Goal: Find specific fact

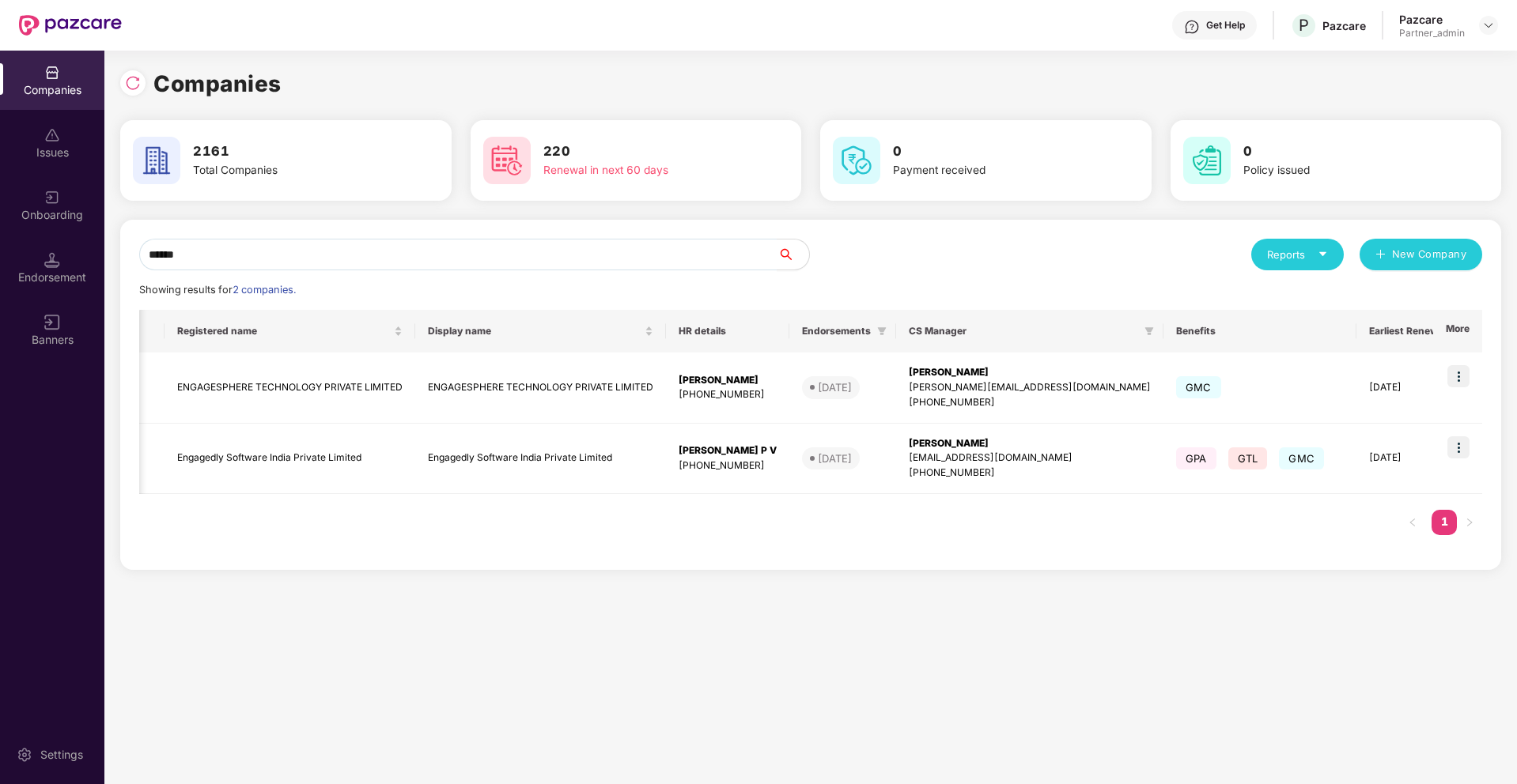
scroll to position [0, 235]
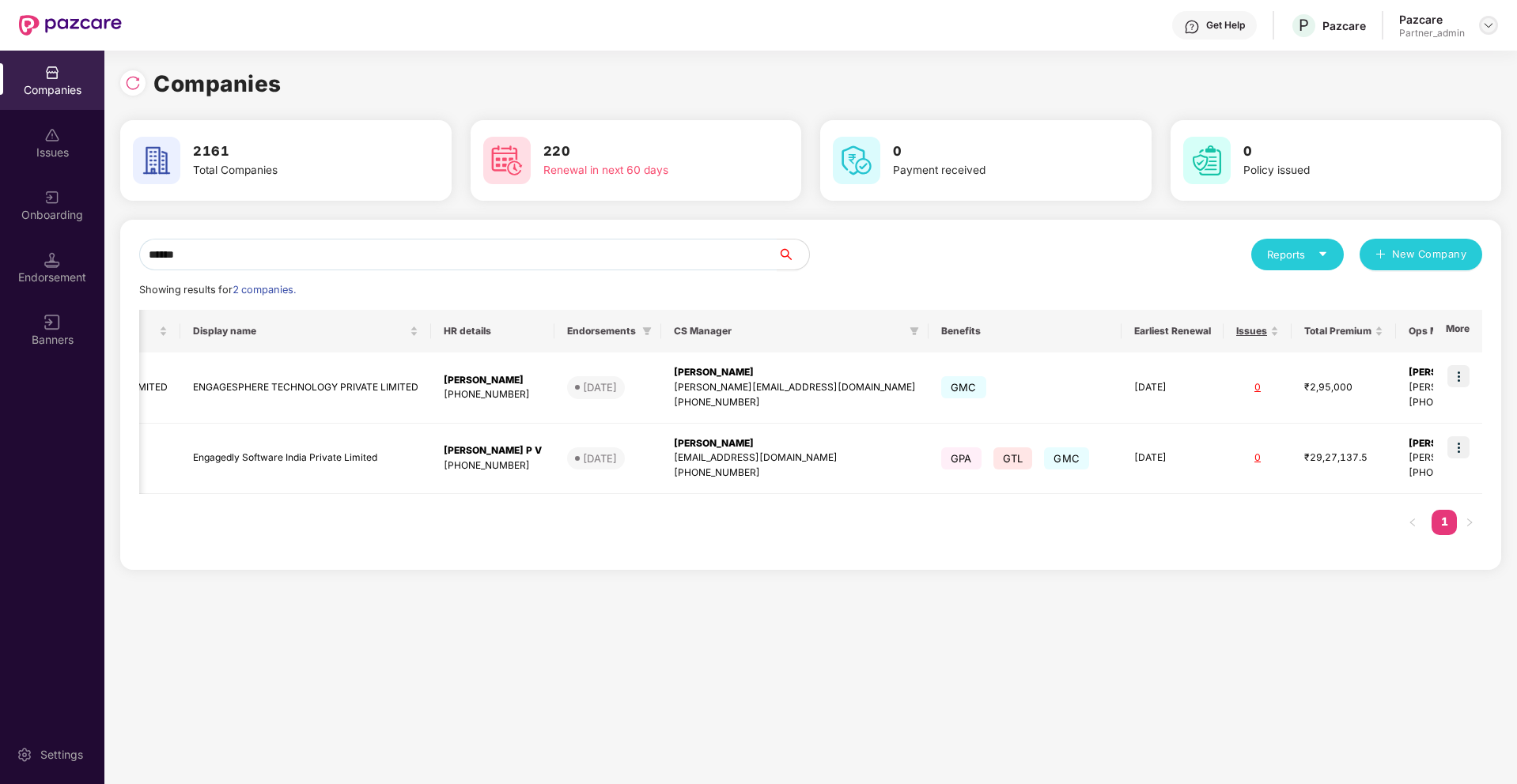
click at [1489, 22] on img at bounding box center [1488, 25] width 12 height 12
click at [1400, 90] on div "Switch Partner" at bounding box center [1416, 94] width 206 height 31
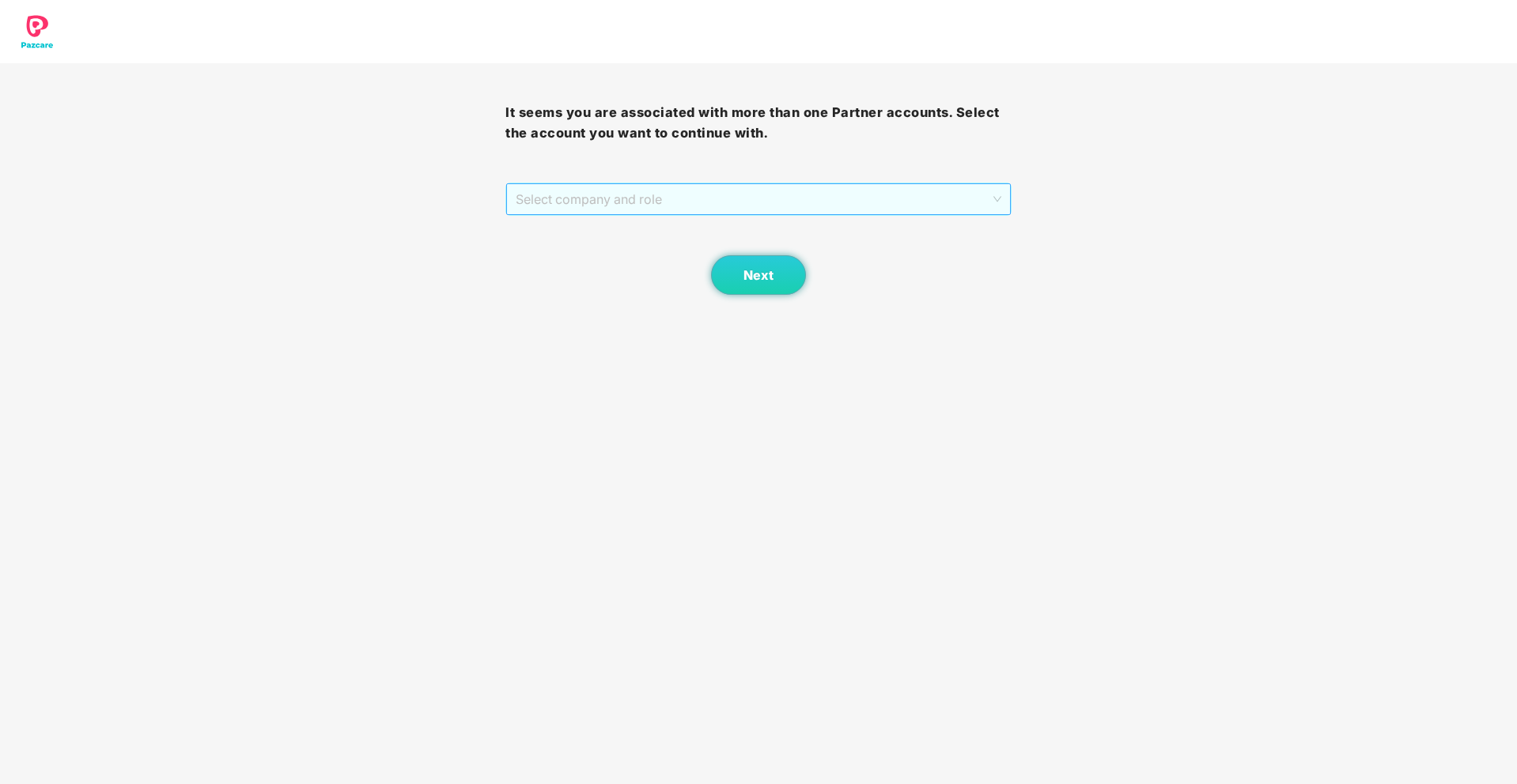
click at [857, 189] on span "Select company and role" at bounding box center [758, 199] width 485 height 30
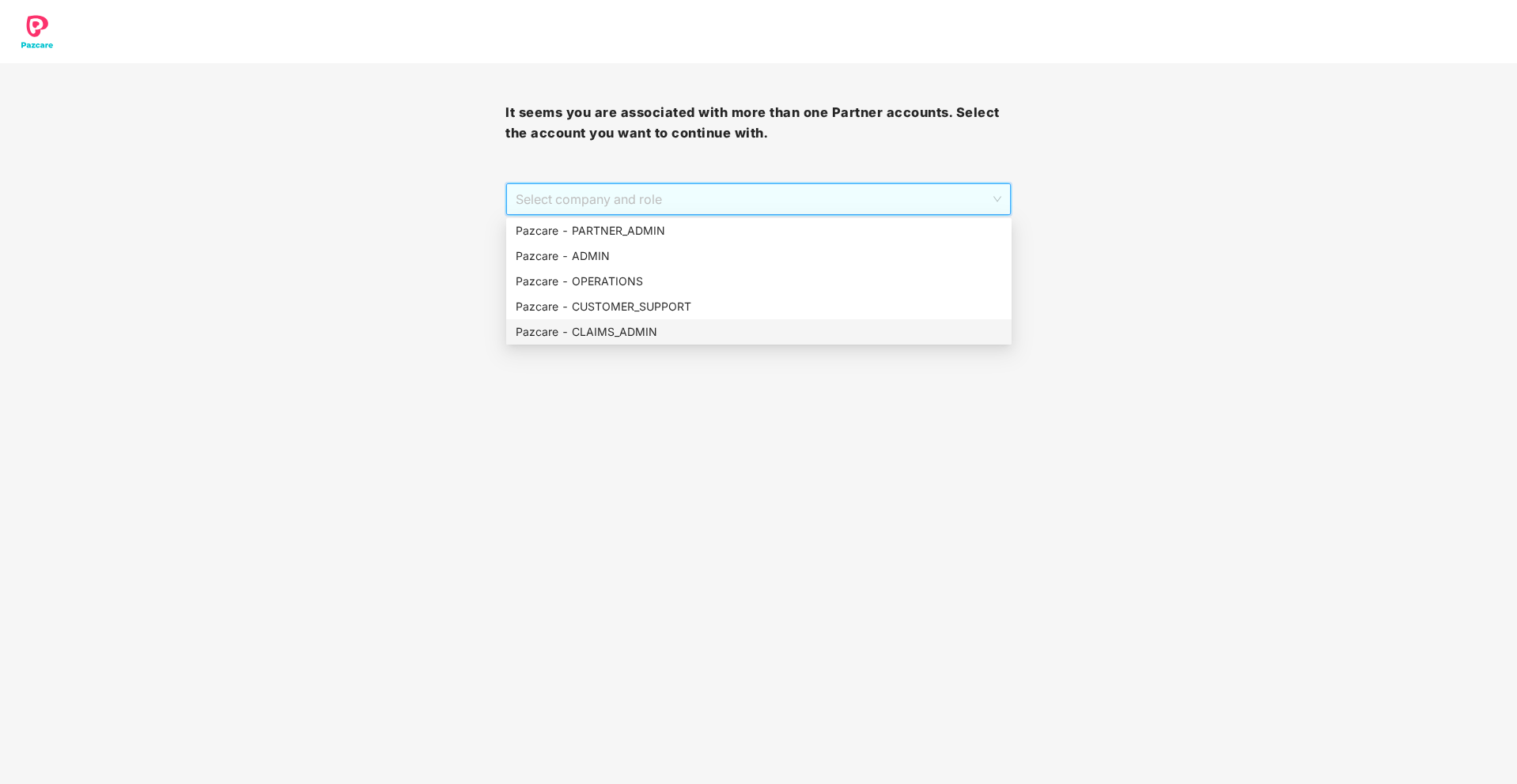
click at [656, 325] on div "Pazcare - CLAIMS_ADMIN" at bounding box center [758, 332] width 486 height 17
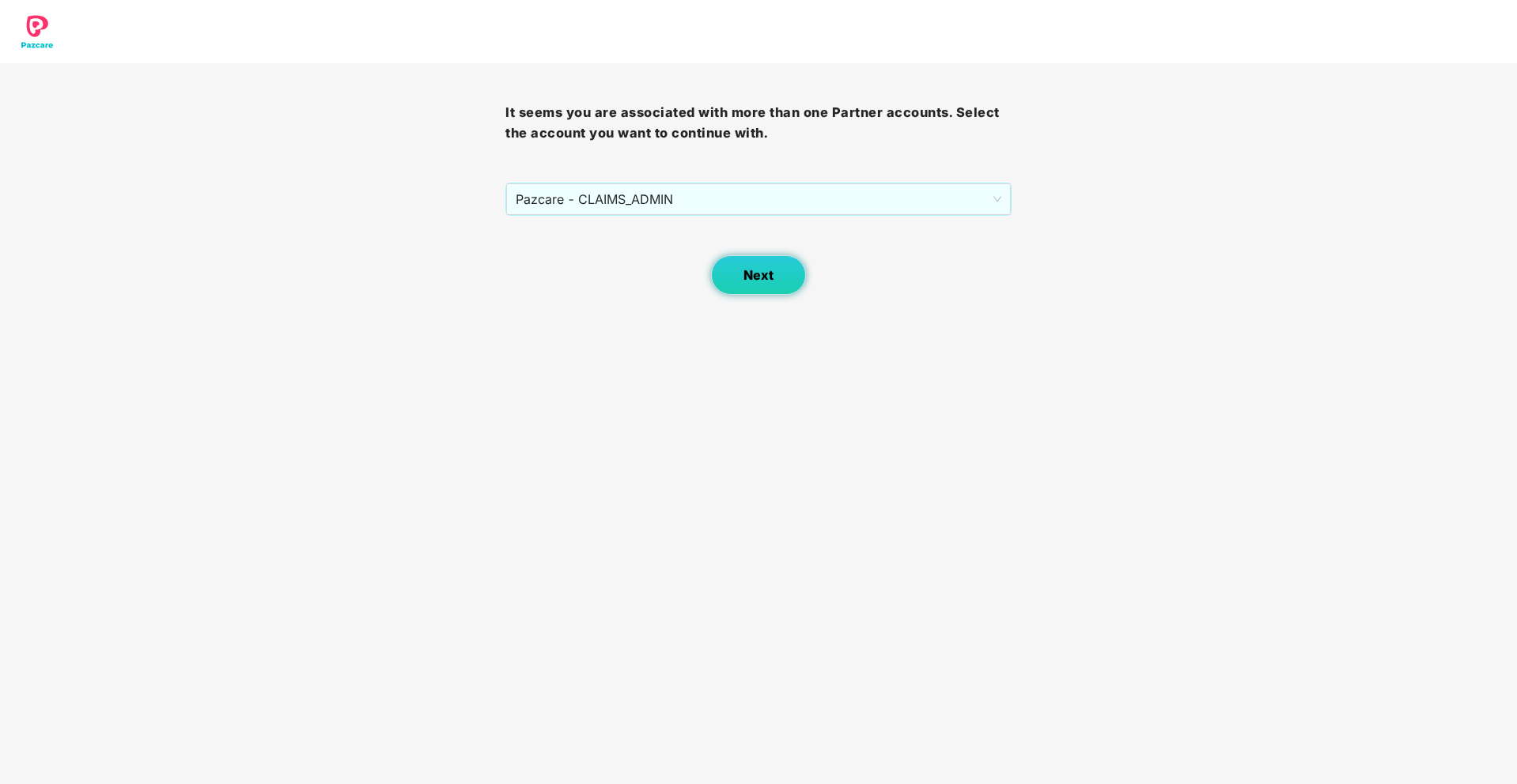
click at [741, 288] on button "Next" at bounding box center [758, 275] width 94 height 40
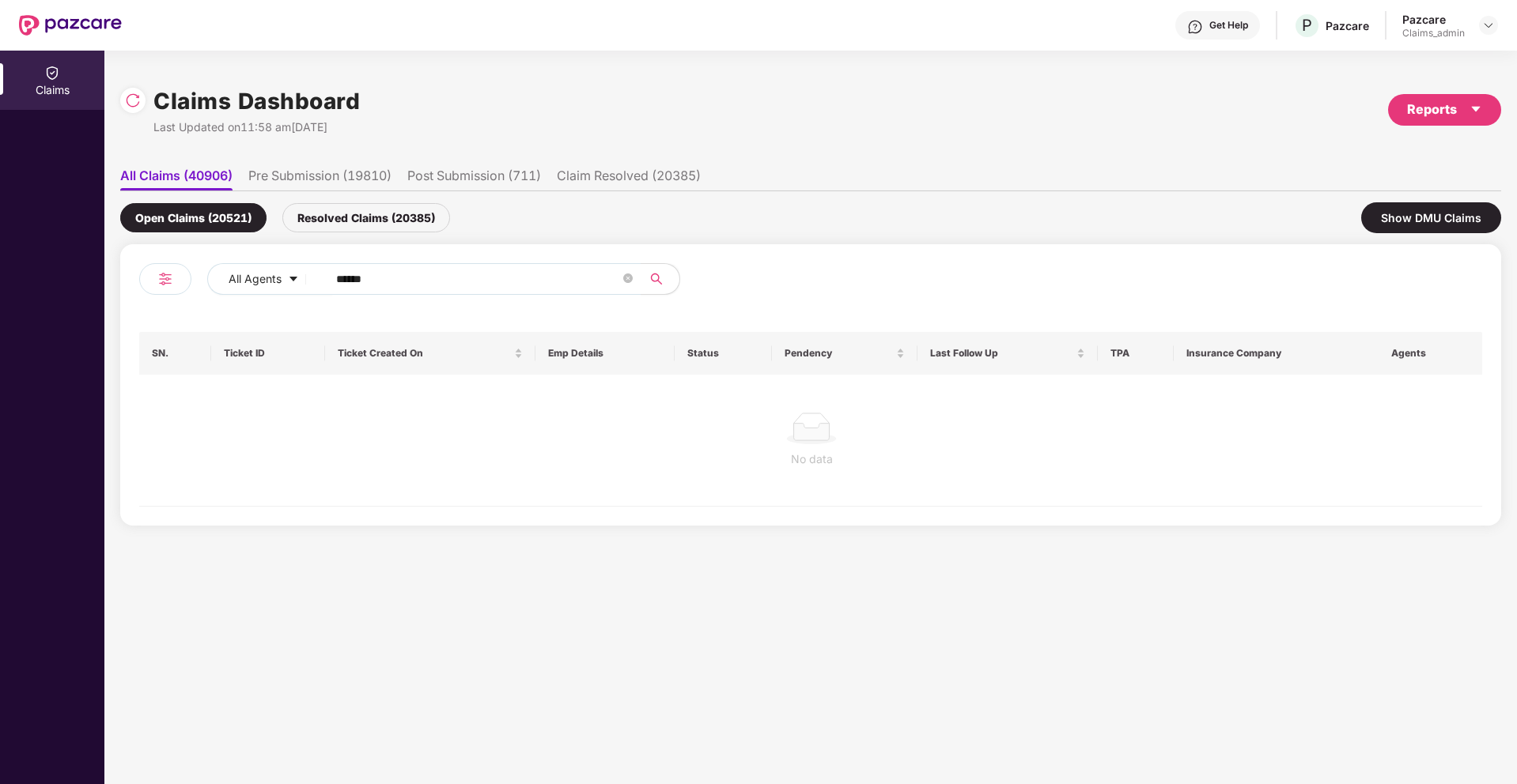
click at [1463, 127] on div "Claims Dashboard Last Updated on 11:58 am[DATE] Reports" at bounding box center [810, 110] width 1381 height 84
click at [1466, 110] on div "Reports" at bounding box center [1444, 109] width 76 height 20
click at [1381, 185] on div "Claims Pendency Report" at bounding box center [1376, 183] width 128 height 17
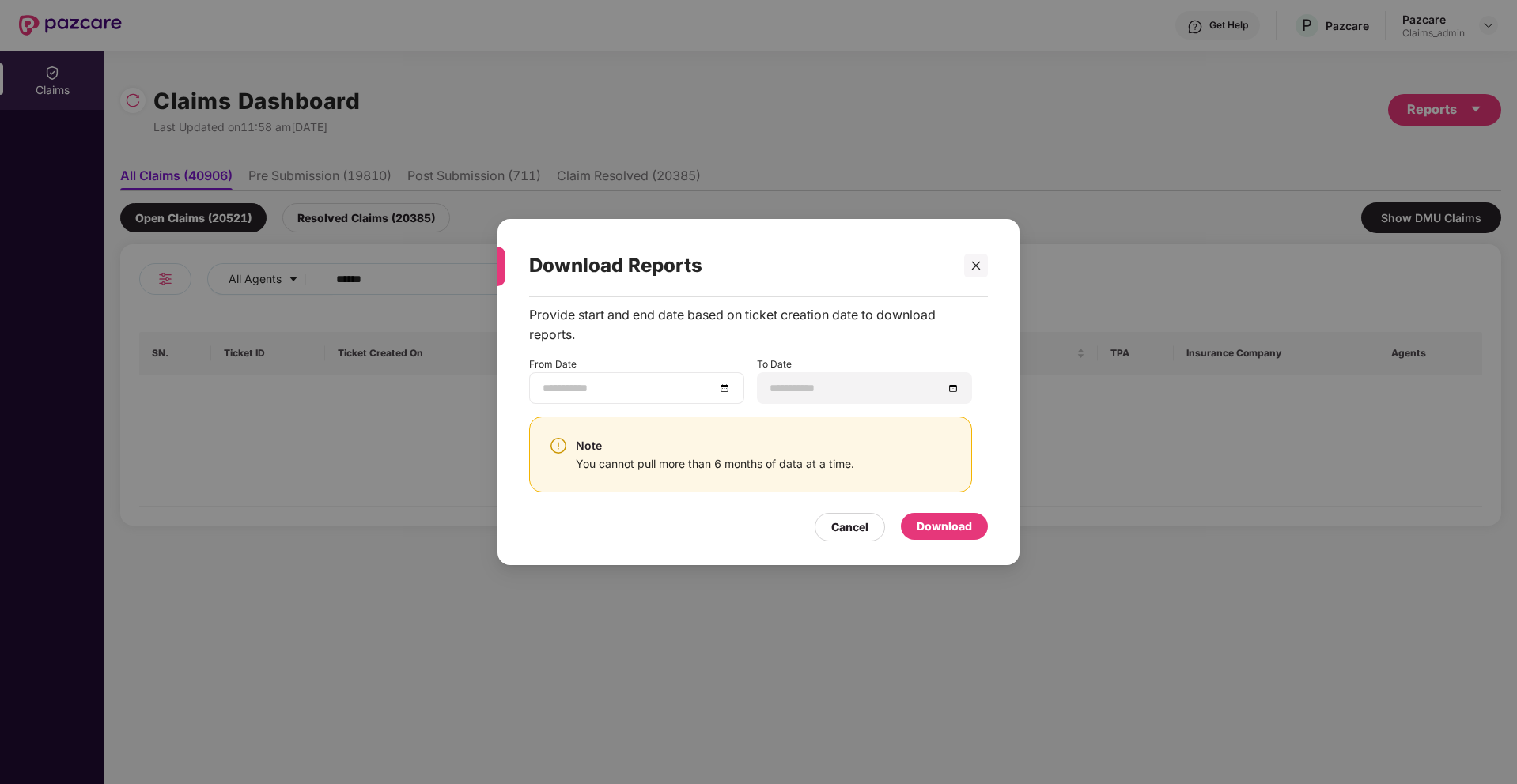
click at [718, 381] on div at bounding box center [636, 388] width 188 height 17
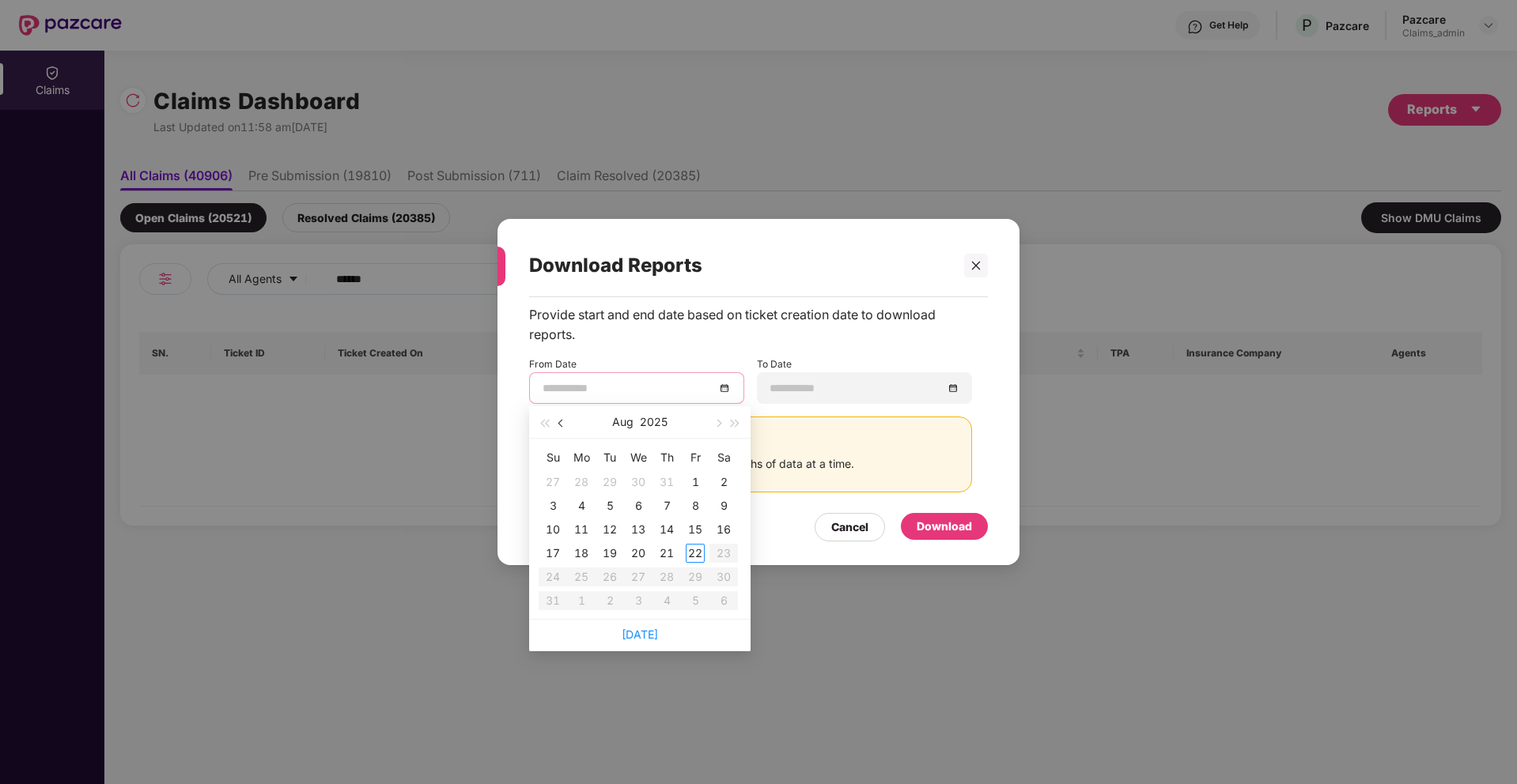
click at [558, 423] on span "button" at bounding box center [562, 423] width 8 height 8
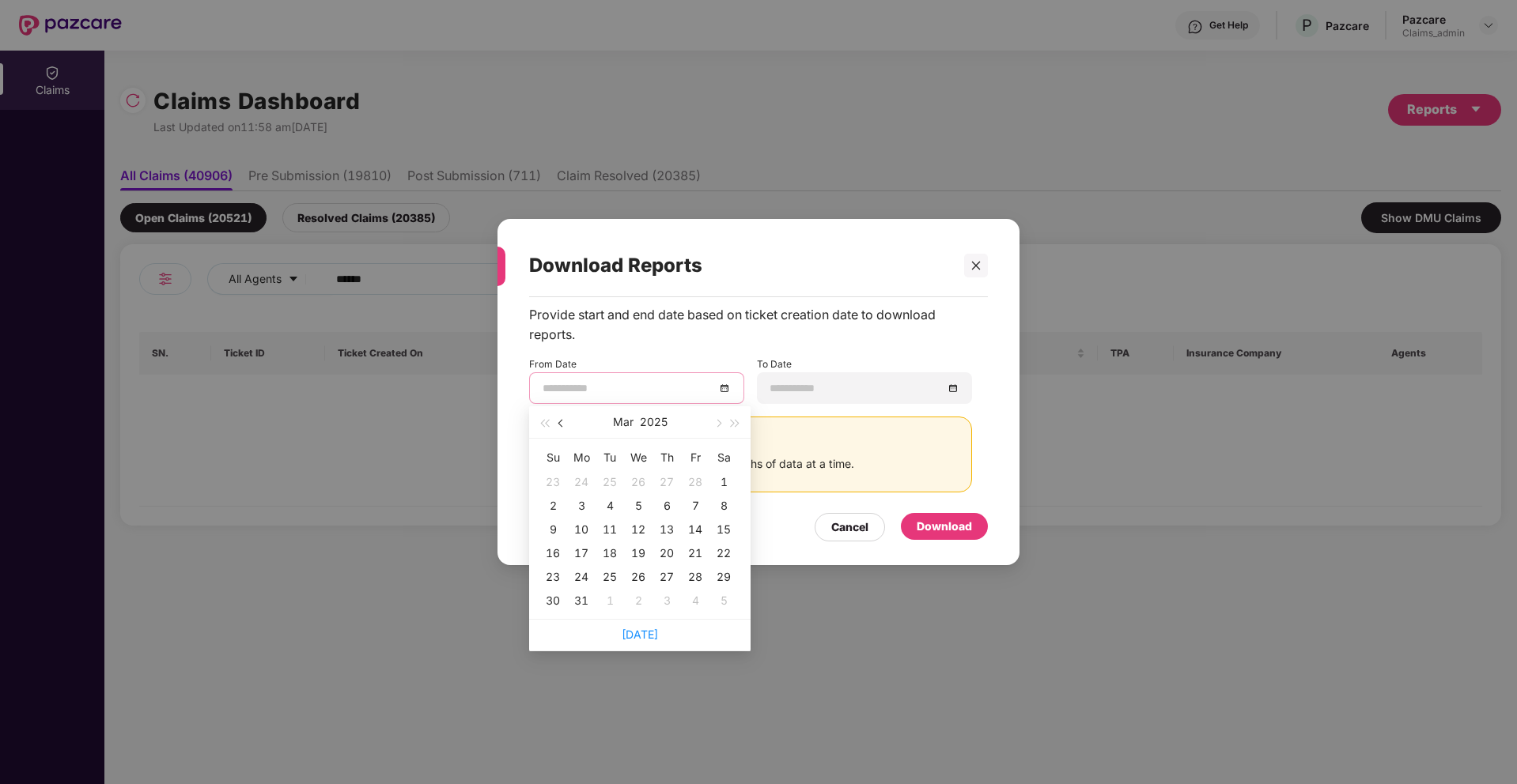
click at [558, 423] on span "button" at bounding box center [562, 423] width 8 height 8
type input "**********"
click at [554, 576] on div "23" at bounding box center [553, 577] width 19 height 19
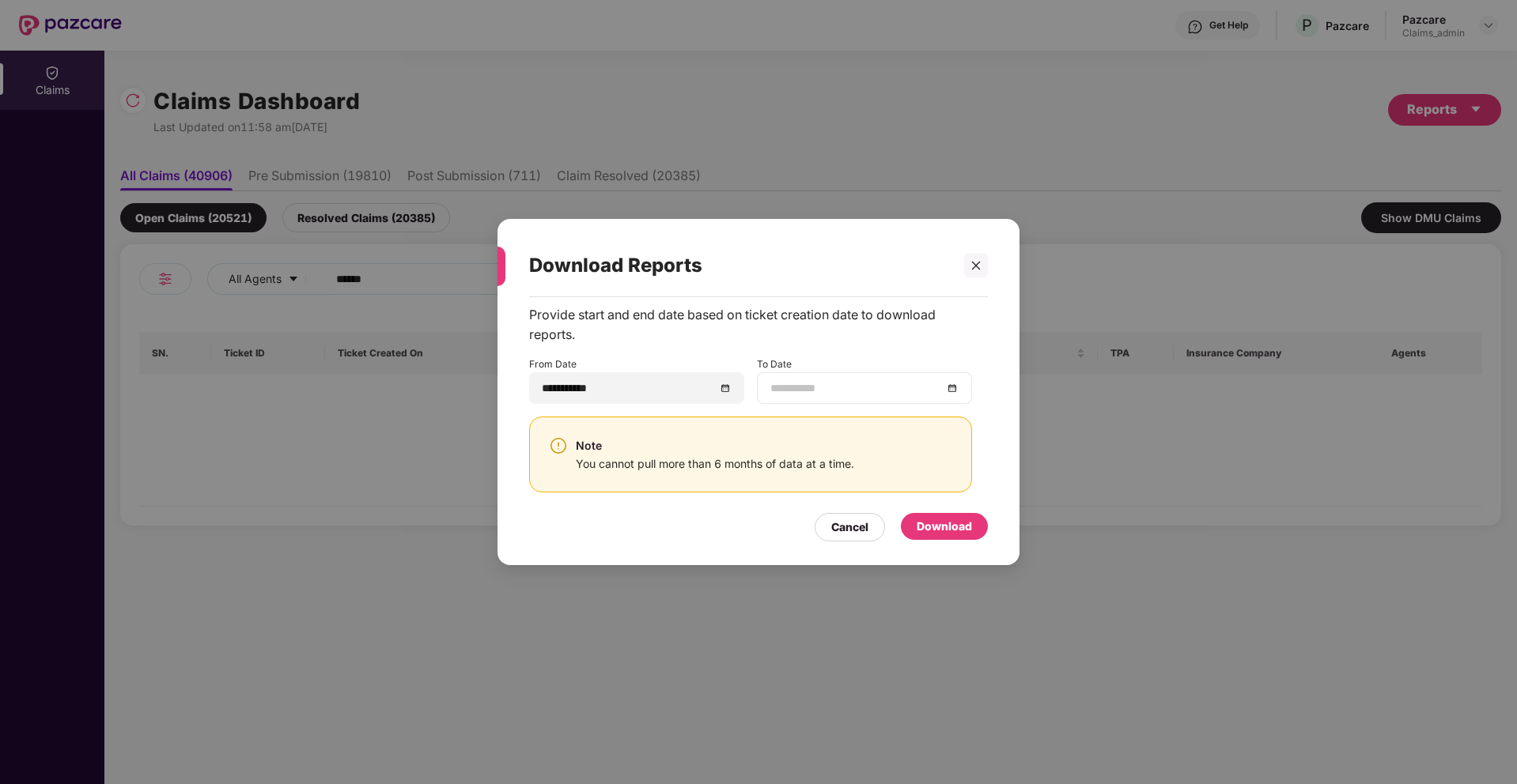
click at [957, 386] on div at bounding box center [863, 388] width 188 height 17
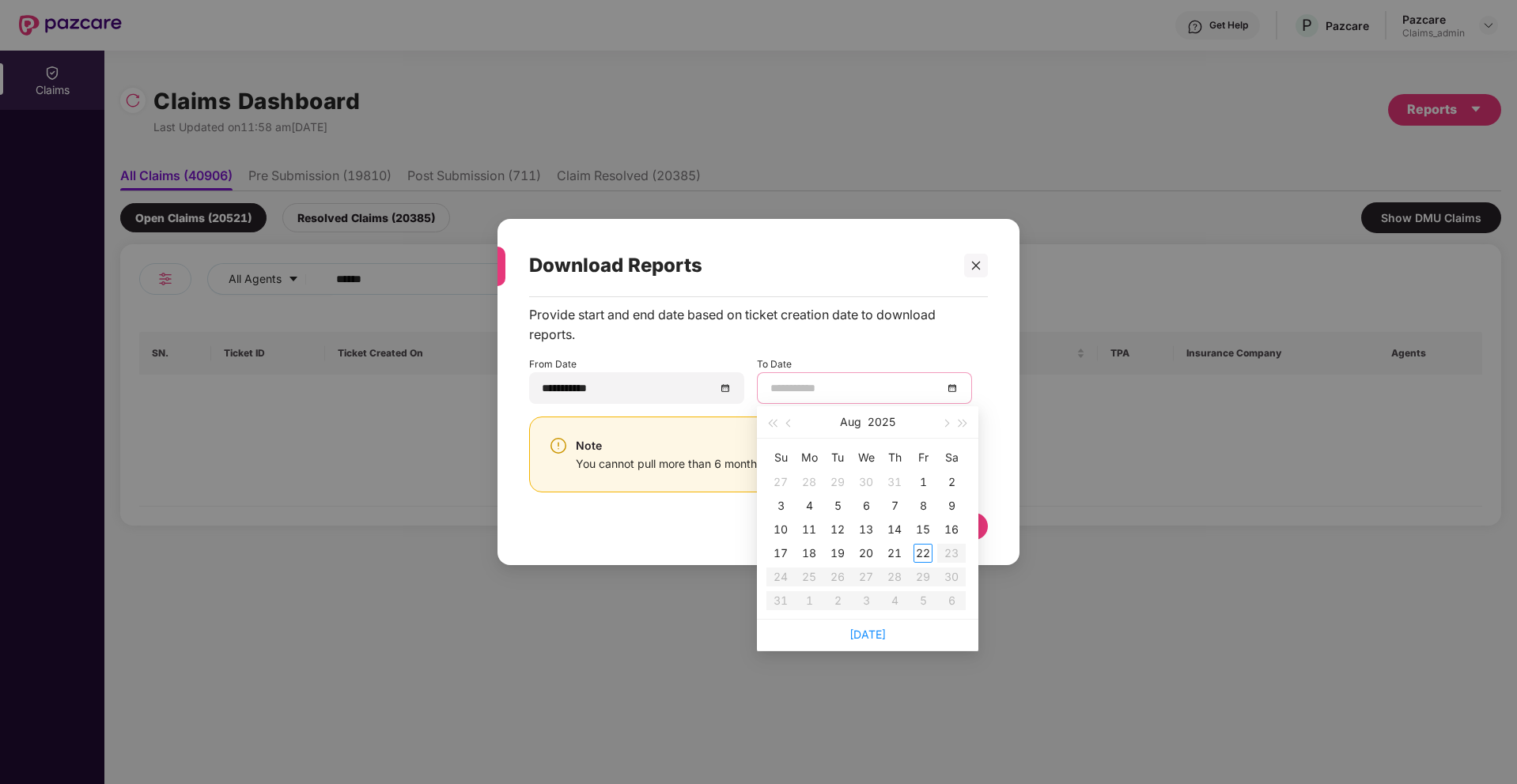
type input "**********"
click at [921, 549] on div "22" at bounding box center [923, 554] width 19 height 19
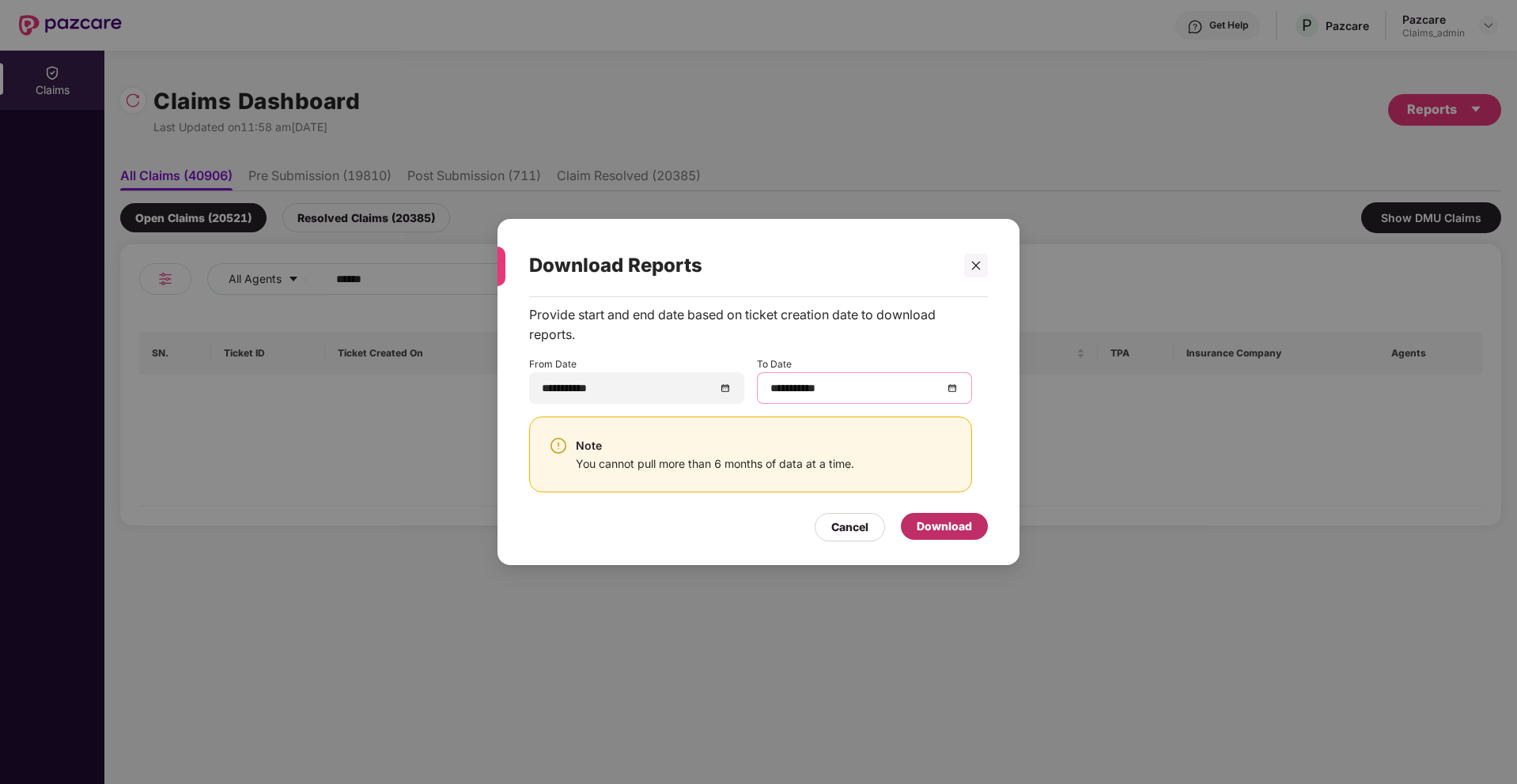
click at [978, 538] on div "Download" at bounding box center [944, 526] width 87 height 26
click at [978, 269] on icon "close" at bounding box center [976, 265] width 11 height 11
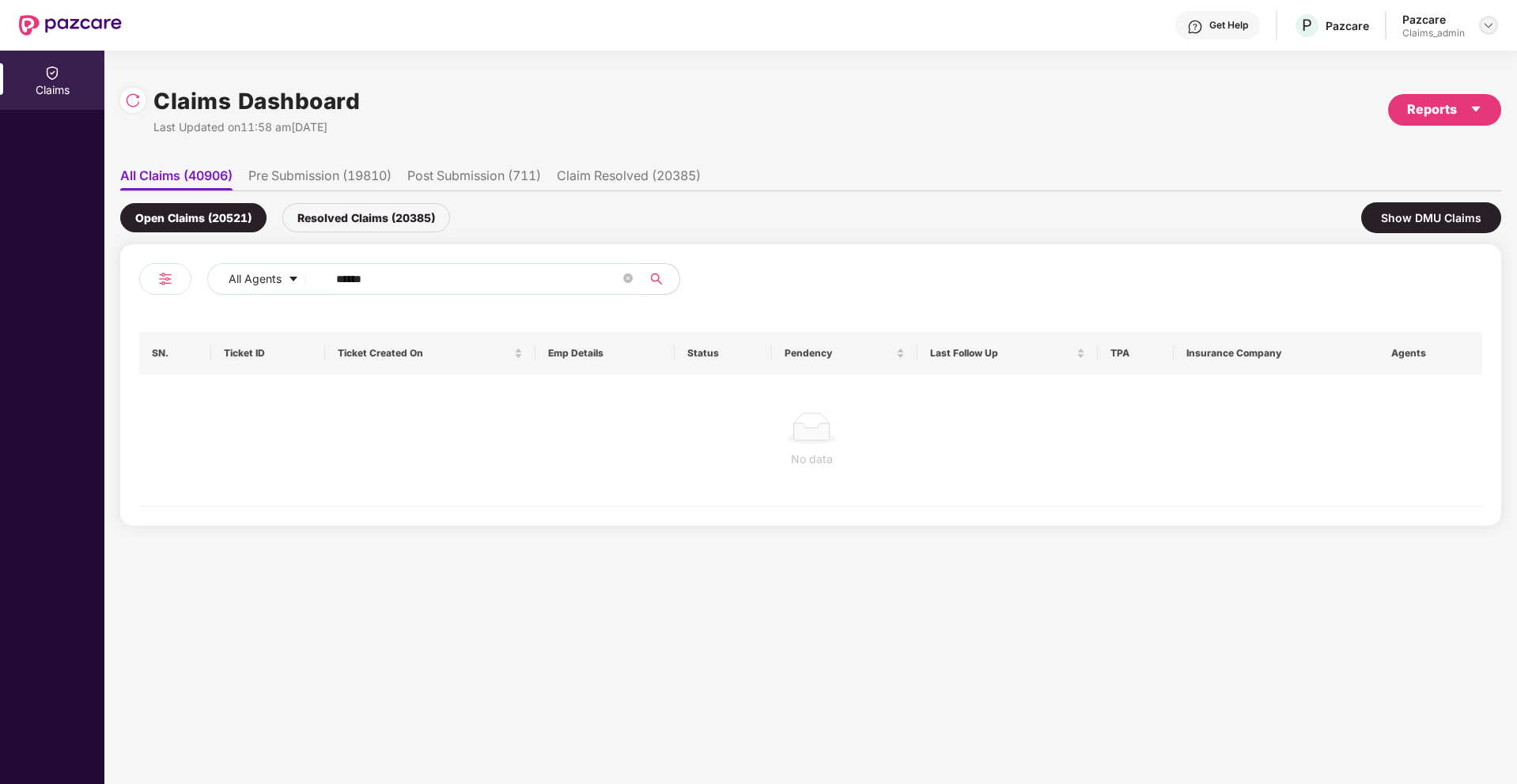
click at [1494, 31] on div at bounding box center [1488, 26] width 19 height 19
click at [1393, 92] on div "Switch Partner" at bounding box center [1416, 94] width 206 height 31
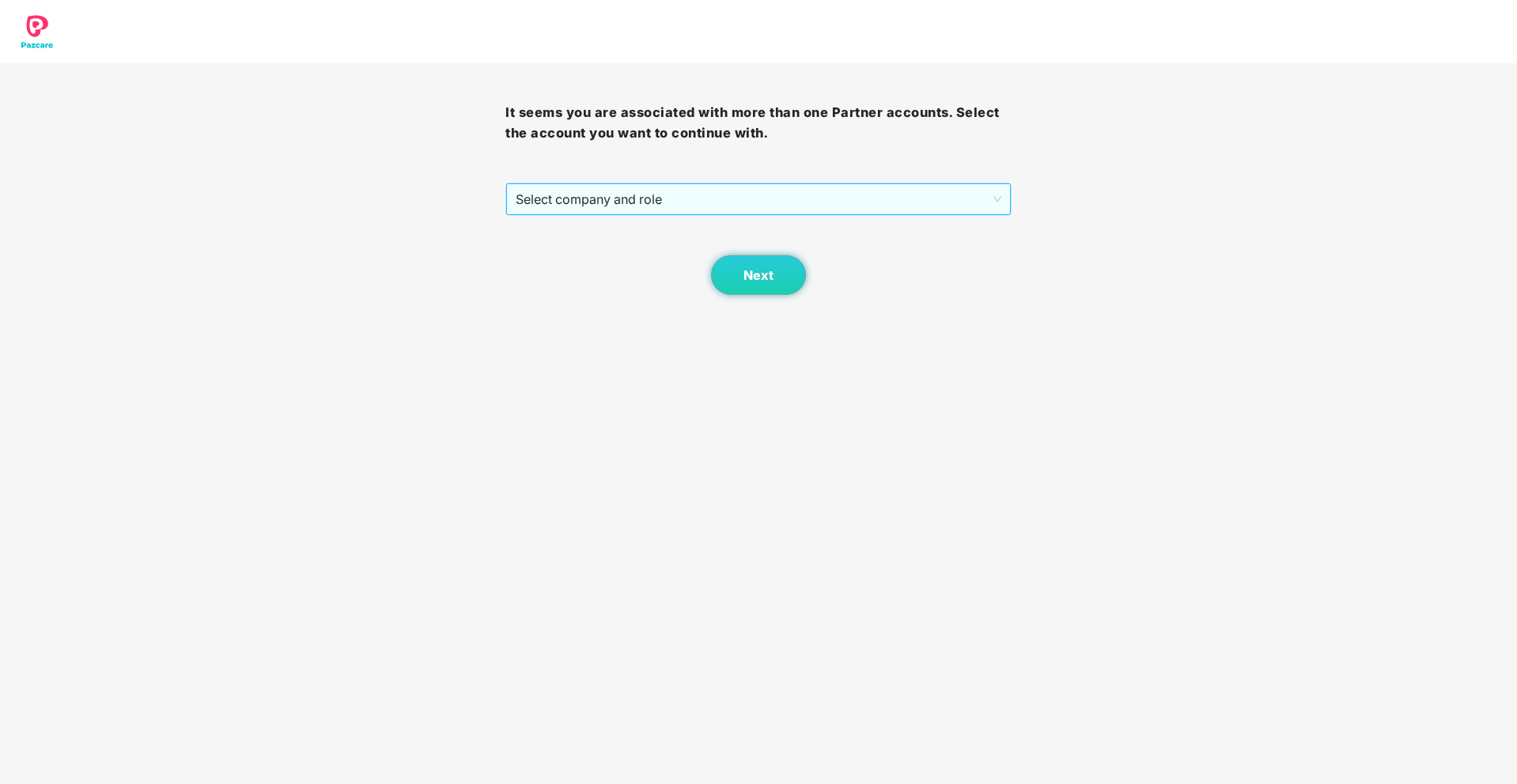
click at [891, 196] on span "Select company and role" at bounding box center [758, 199] width 485 height 30
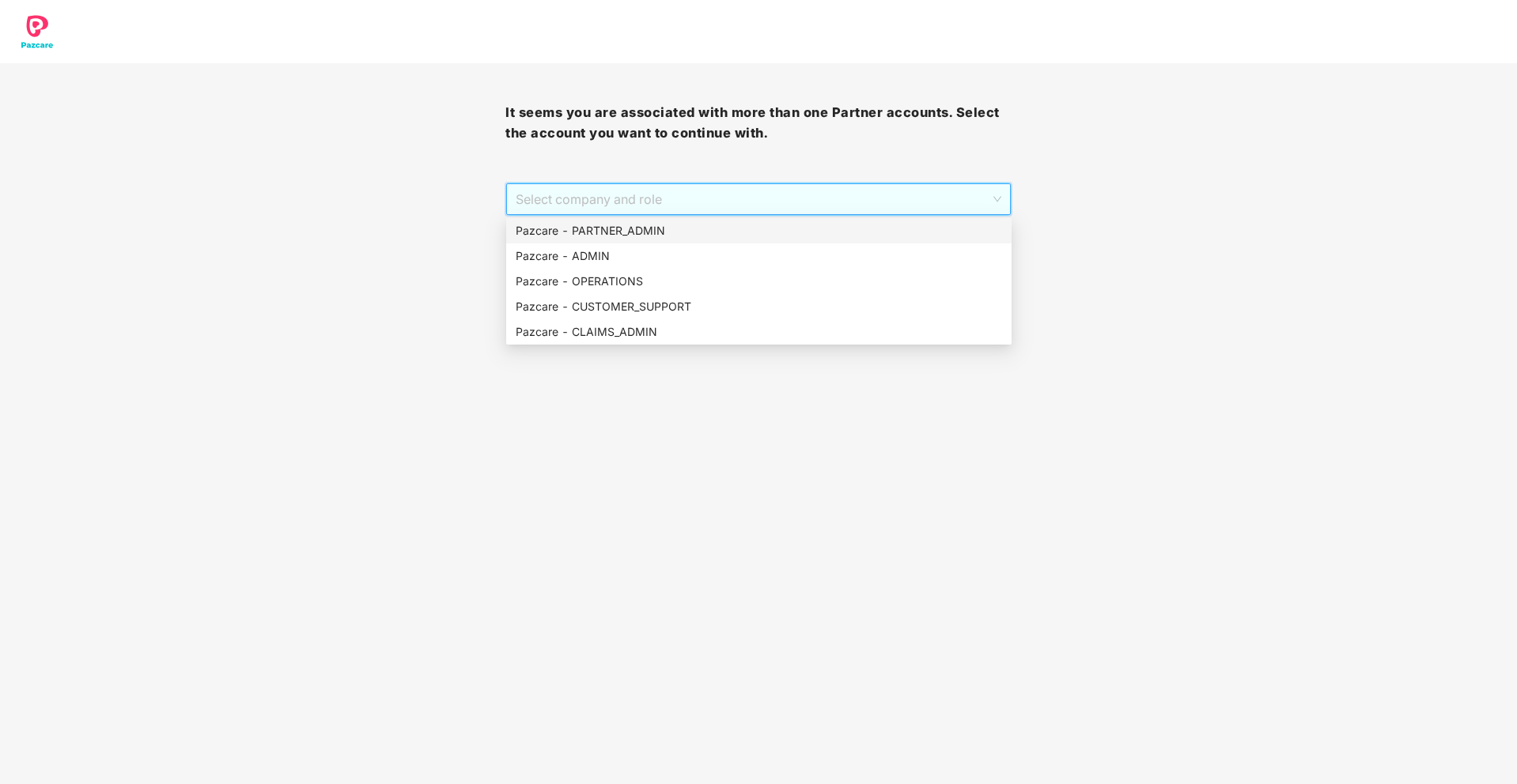
click at [718, 230] on div "Pazcare - PARTNER_ADMIN" at bounding box center [758, 230] width 486 height 17
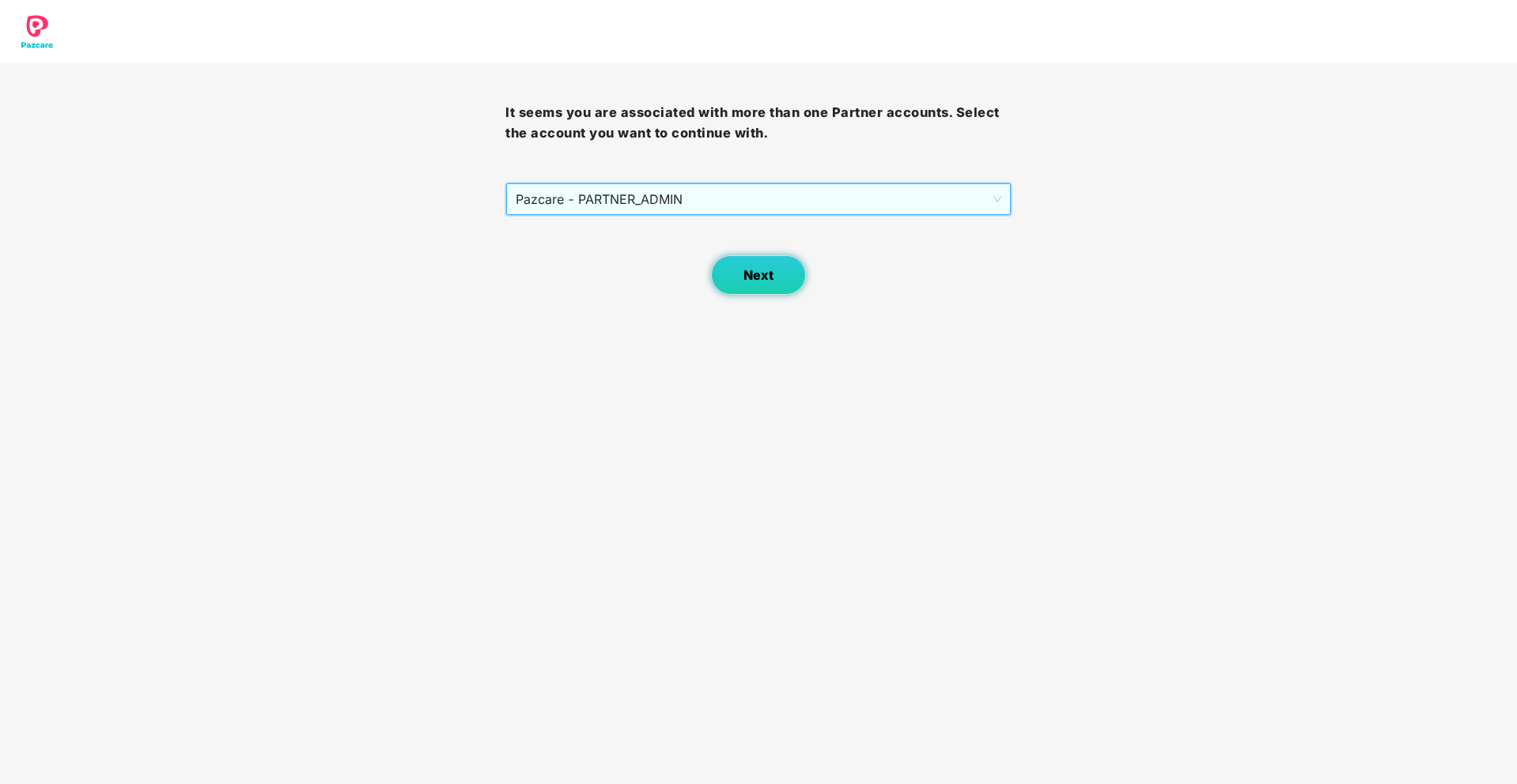
click at [745, 270] on span "Next" at bounding box center [758, 276] width 30 height 15
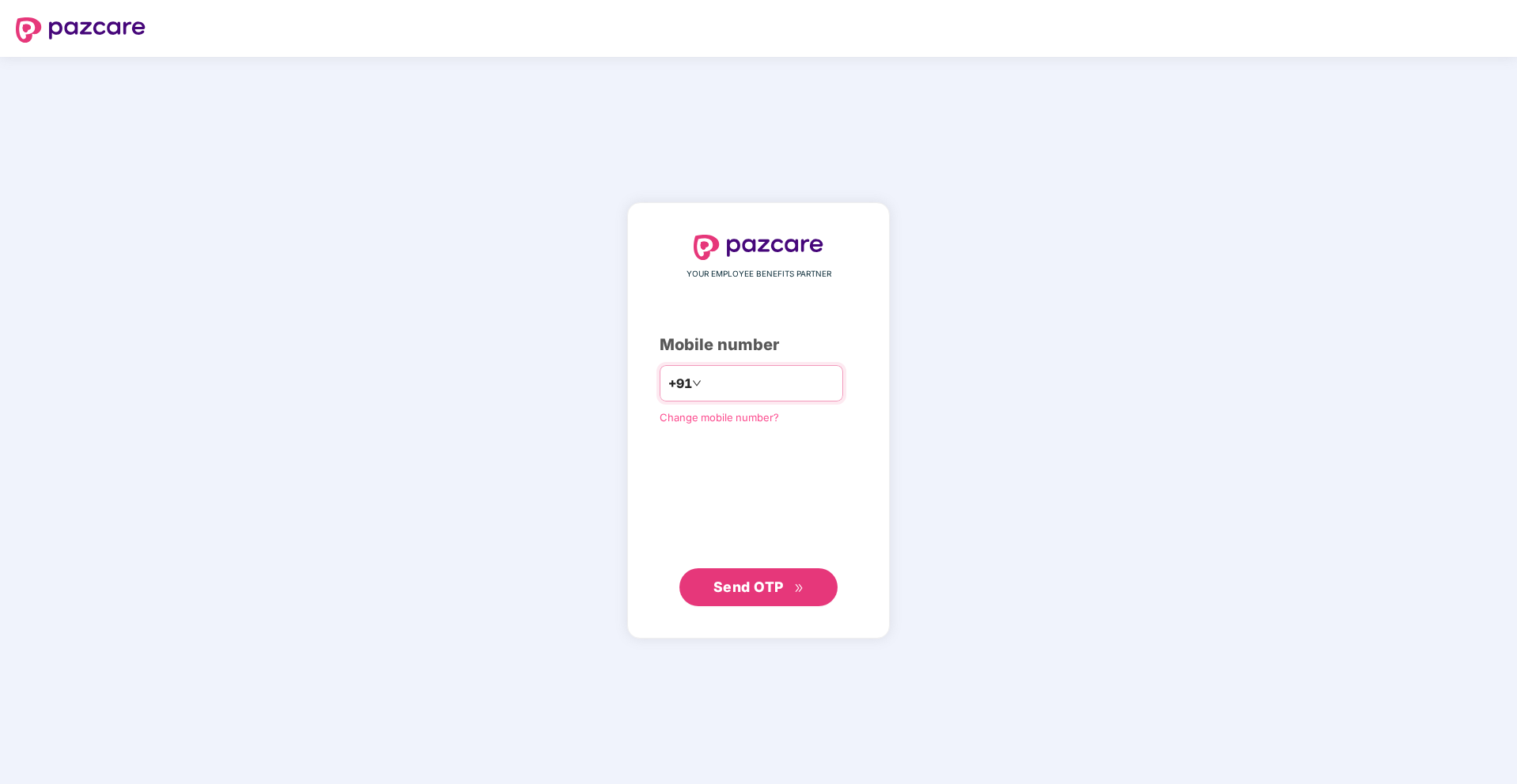
click at [789, 391] on input "number" at bounding box center [769, 383] width 129 height 26
type input "**********"
click at [769, 596] on span "Send OTP" at bounding box center [758, 587] width 91 height 22
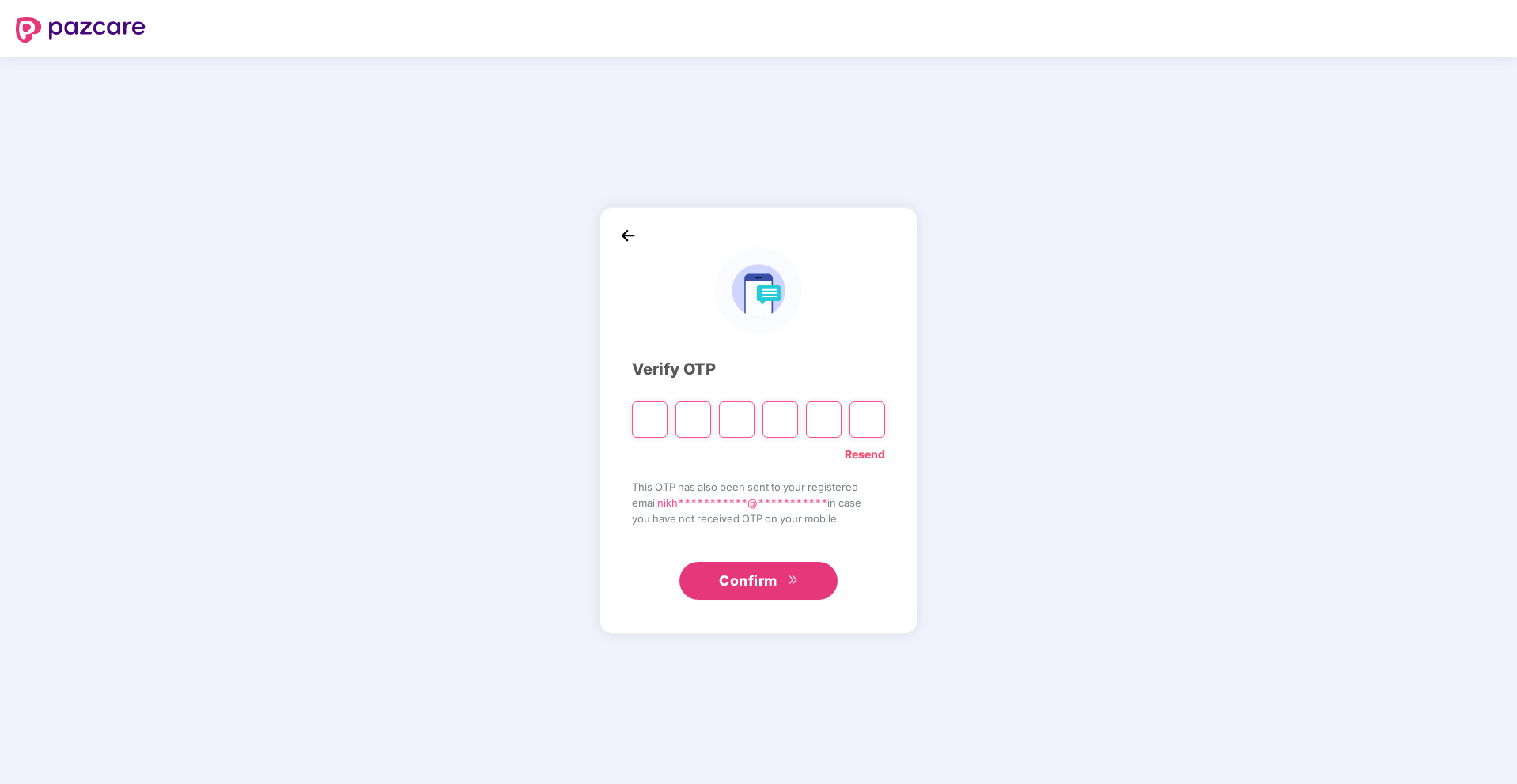
type input "*"
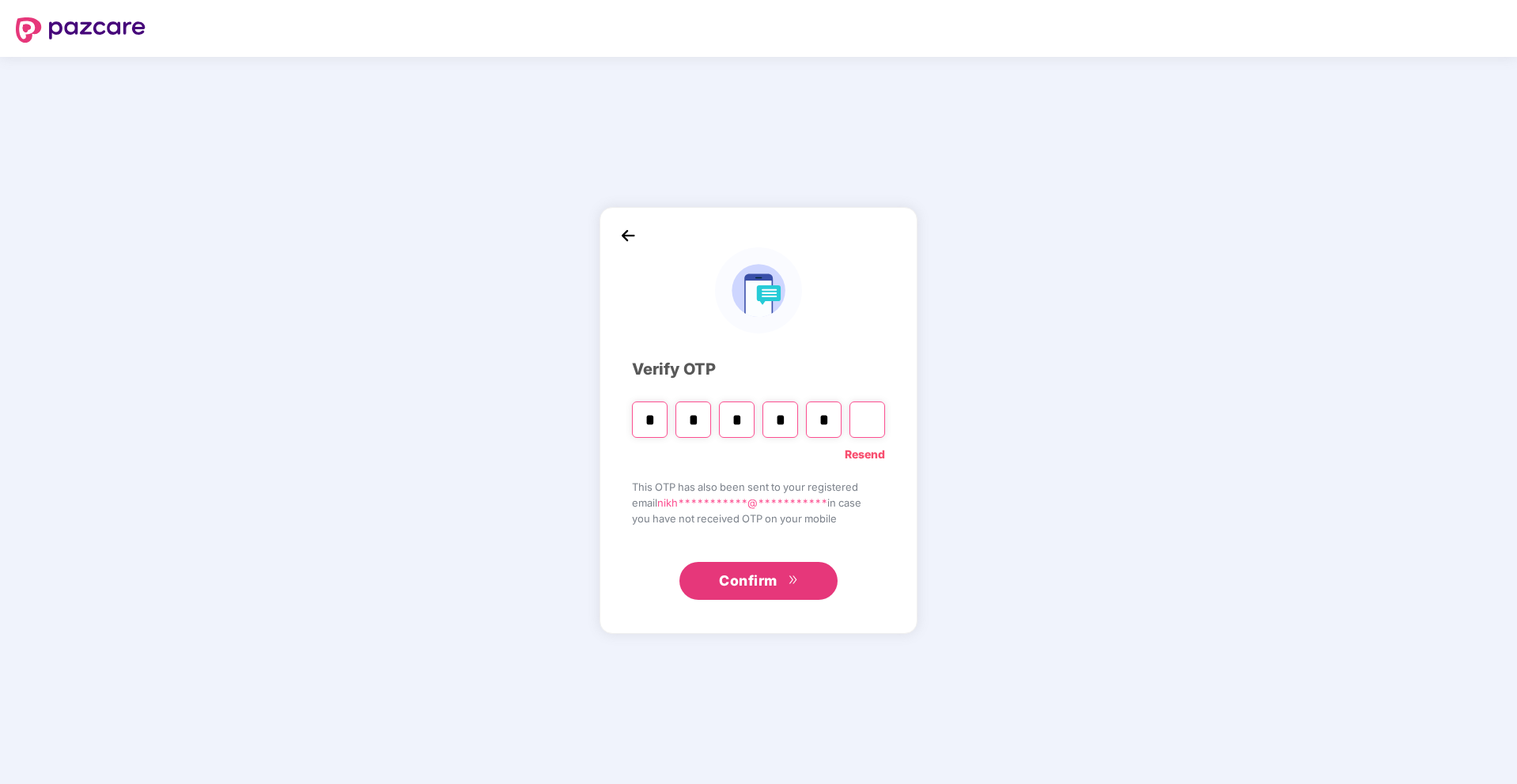
type input "*"
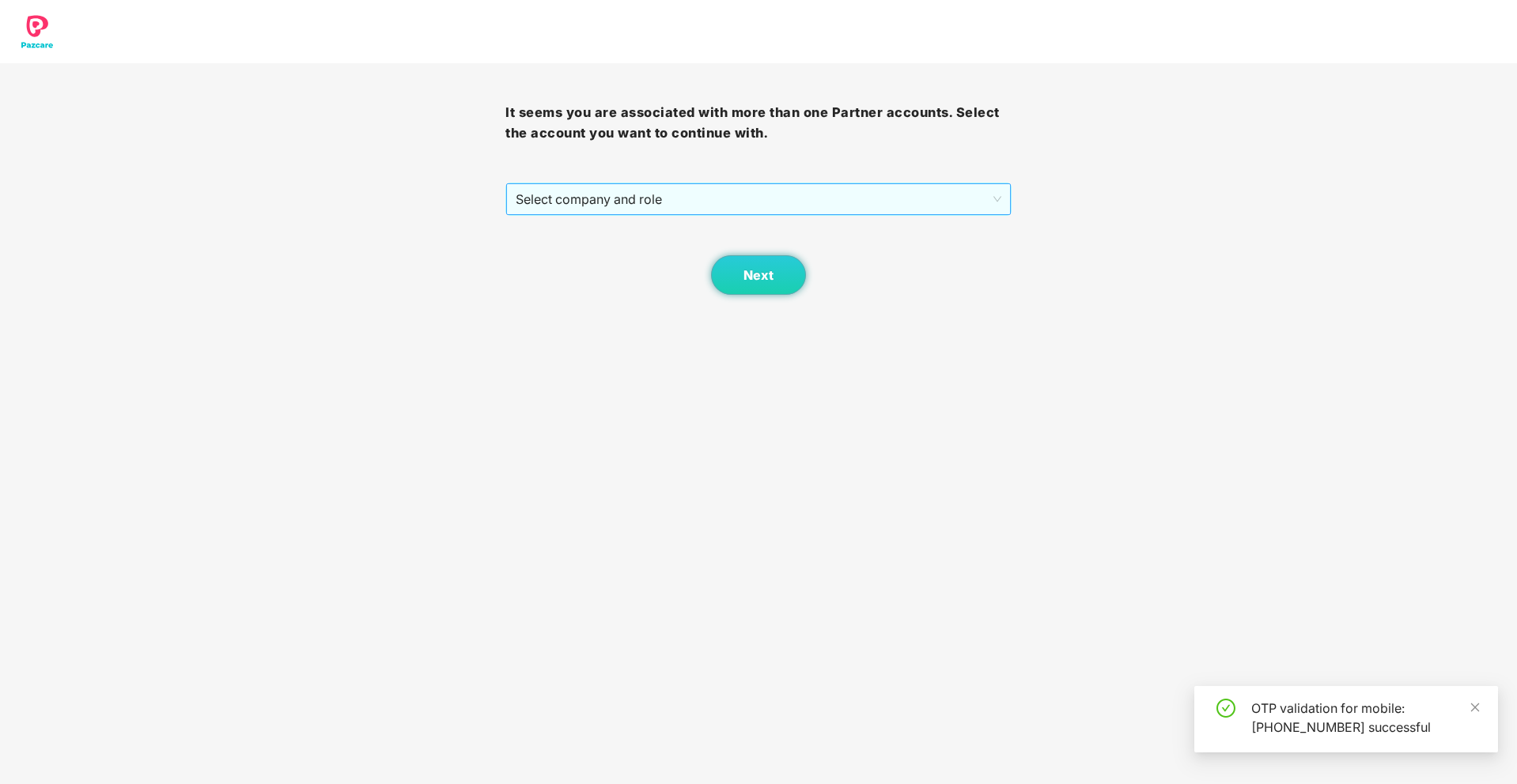
click at [735, 214] on div "Select company and role" at bounding box center [758, 198] width 503 height 31
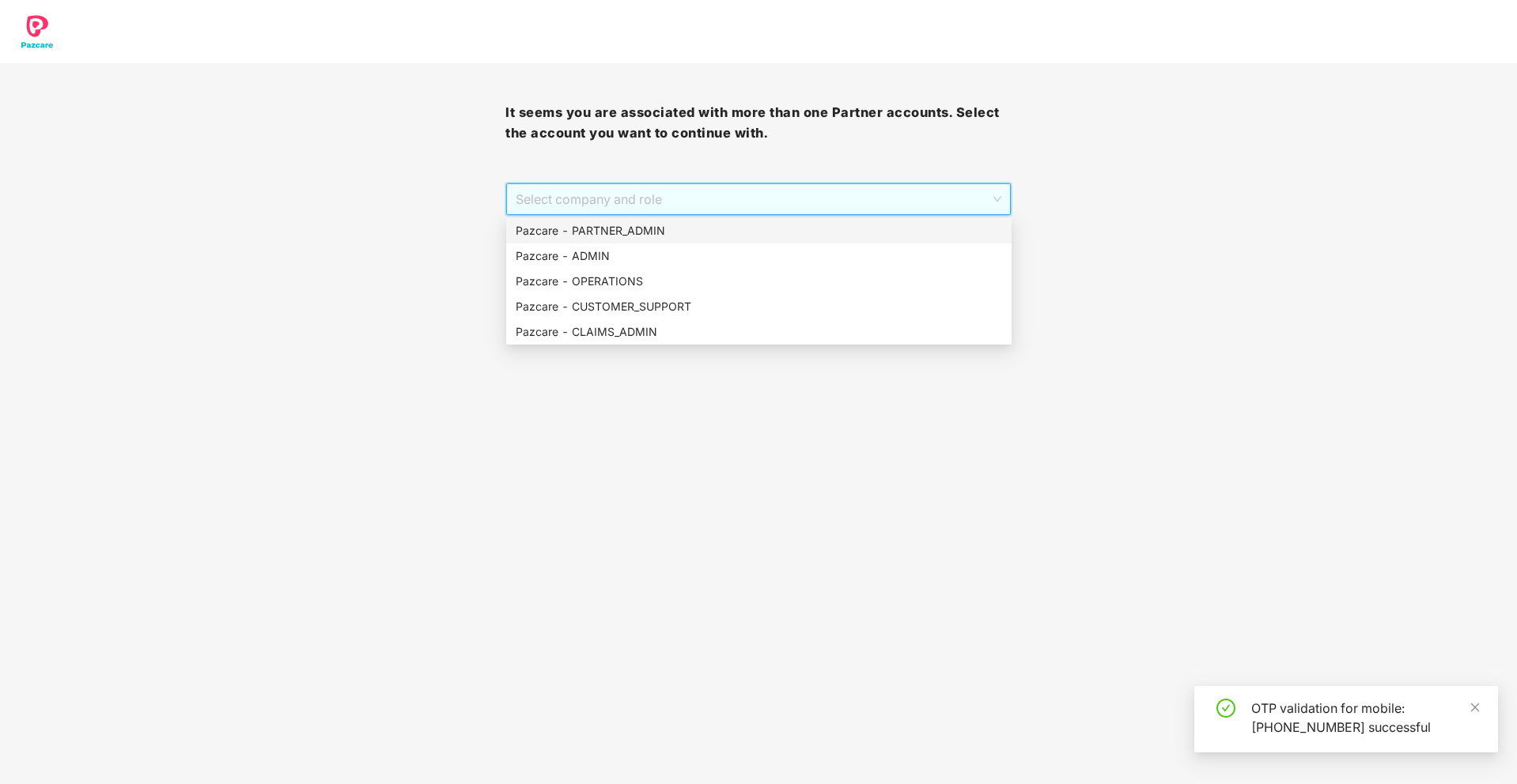
click at [706, 230] on div "Pazcare - PARTNER_ADMIN" at bounding box center [758, 230] width 486 height 17
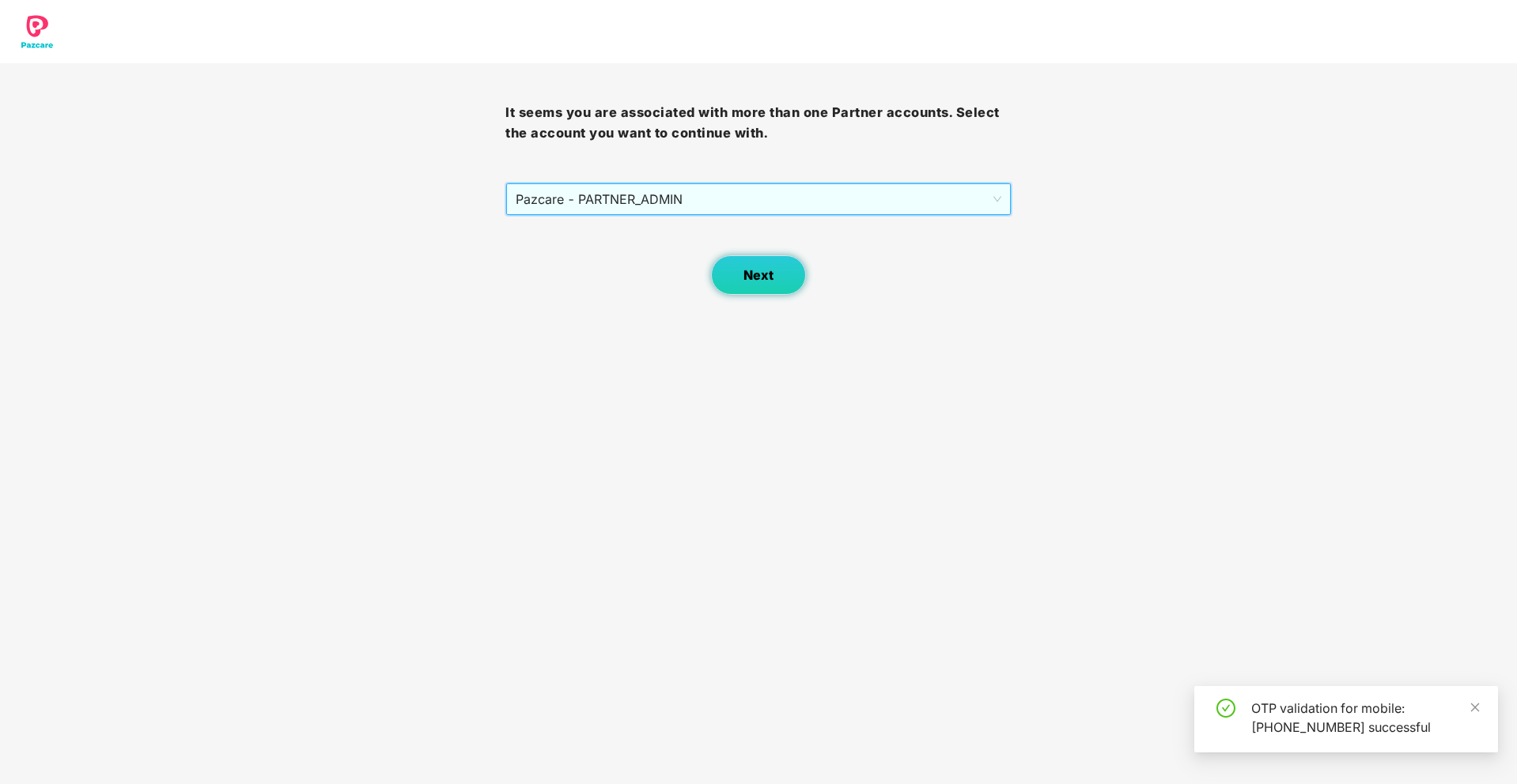
click at [741, 292] on button "Next" at bounding box center [758, 275] width 94 height 40
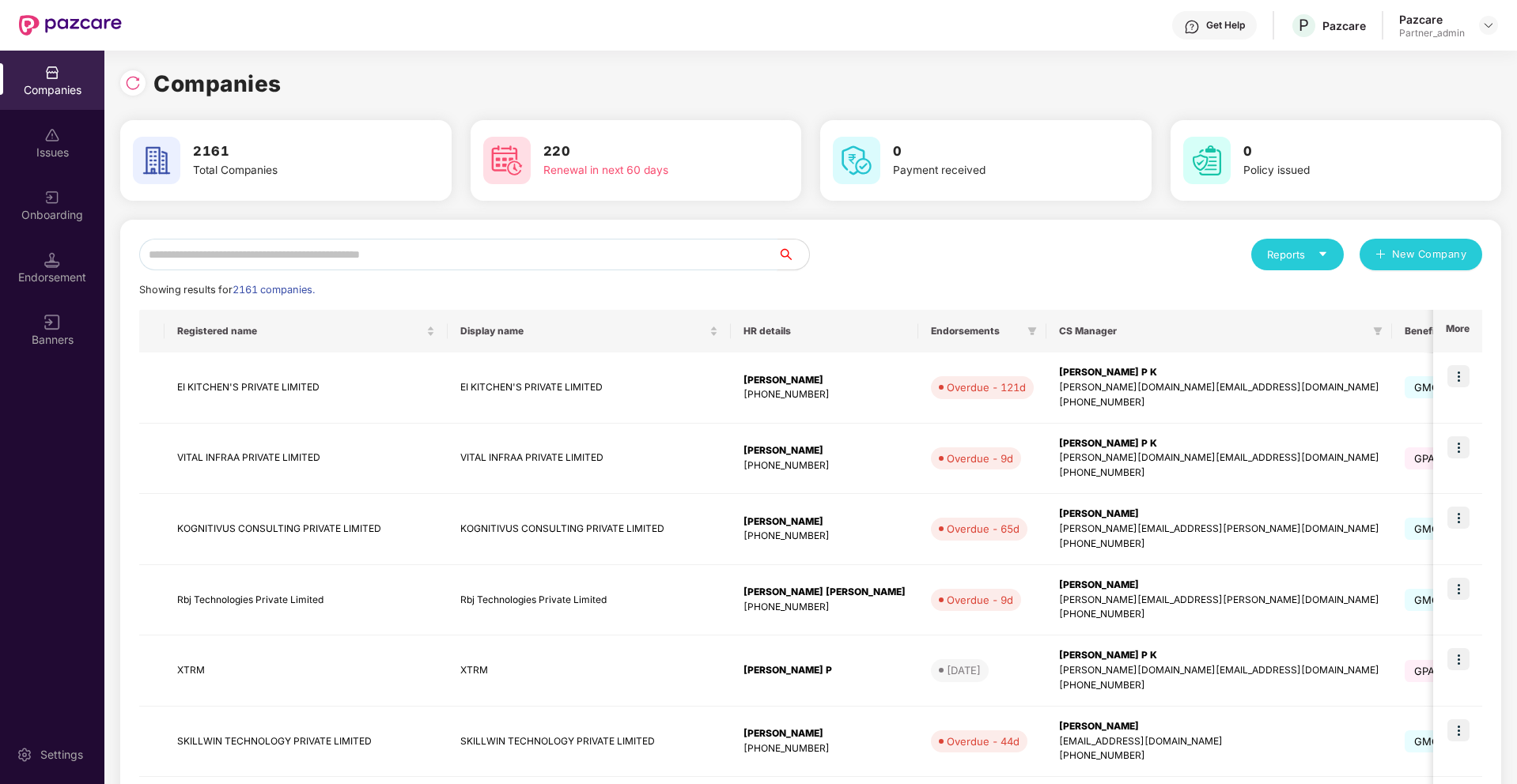
click at [655, 264] on input "text" at bounding box center [458, 254] width 639 height 31
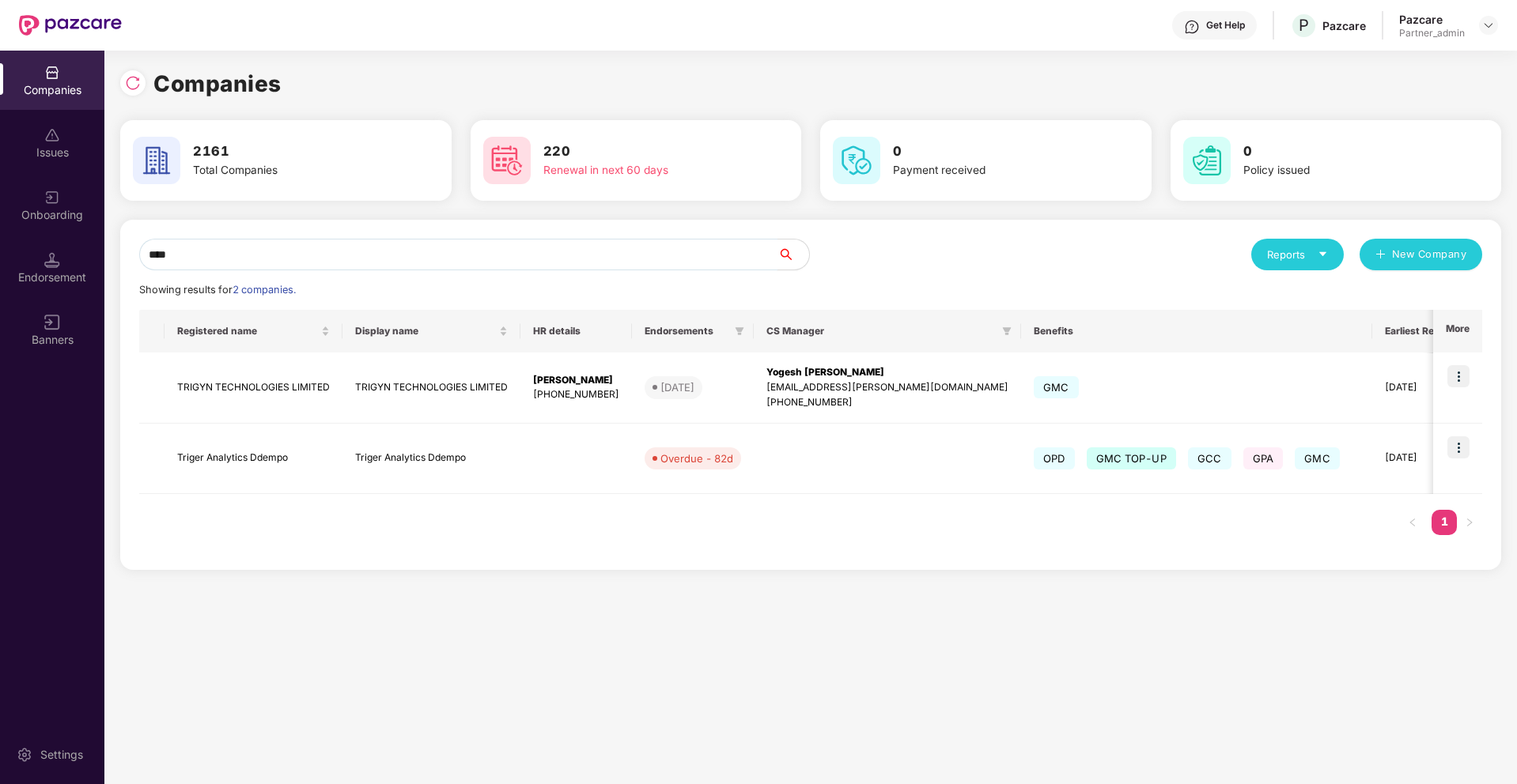
type input "****"
click at [1487, 27] on img at bounding box center [1488, 25] width 12 height 12
click at [1381, 90] on div "Switch Partner" at bounding box center [1416, 94] width 206 height 31
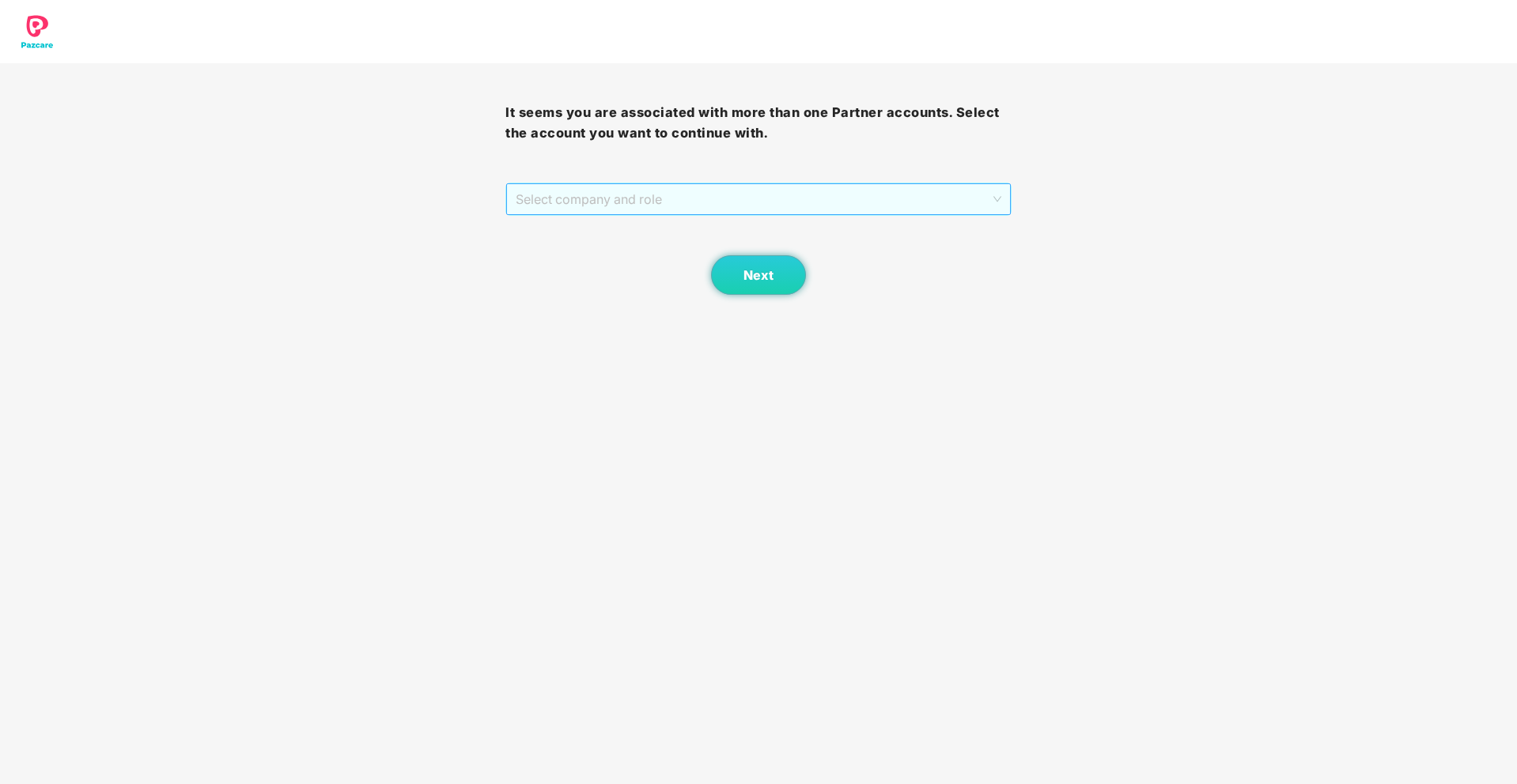
click at [858, 201] on span "Select company and role" at bounding box center [758, 199] width 485 height 30
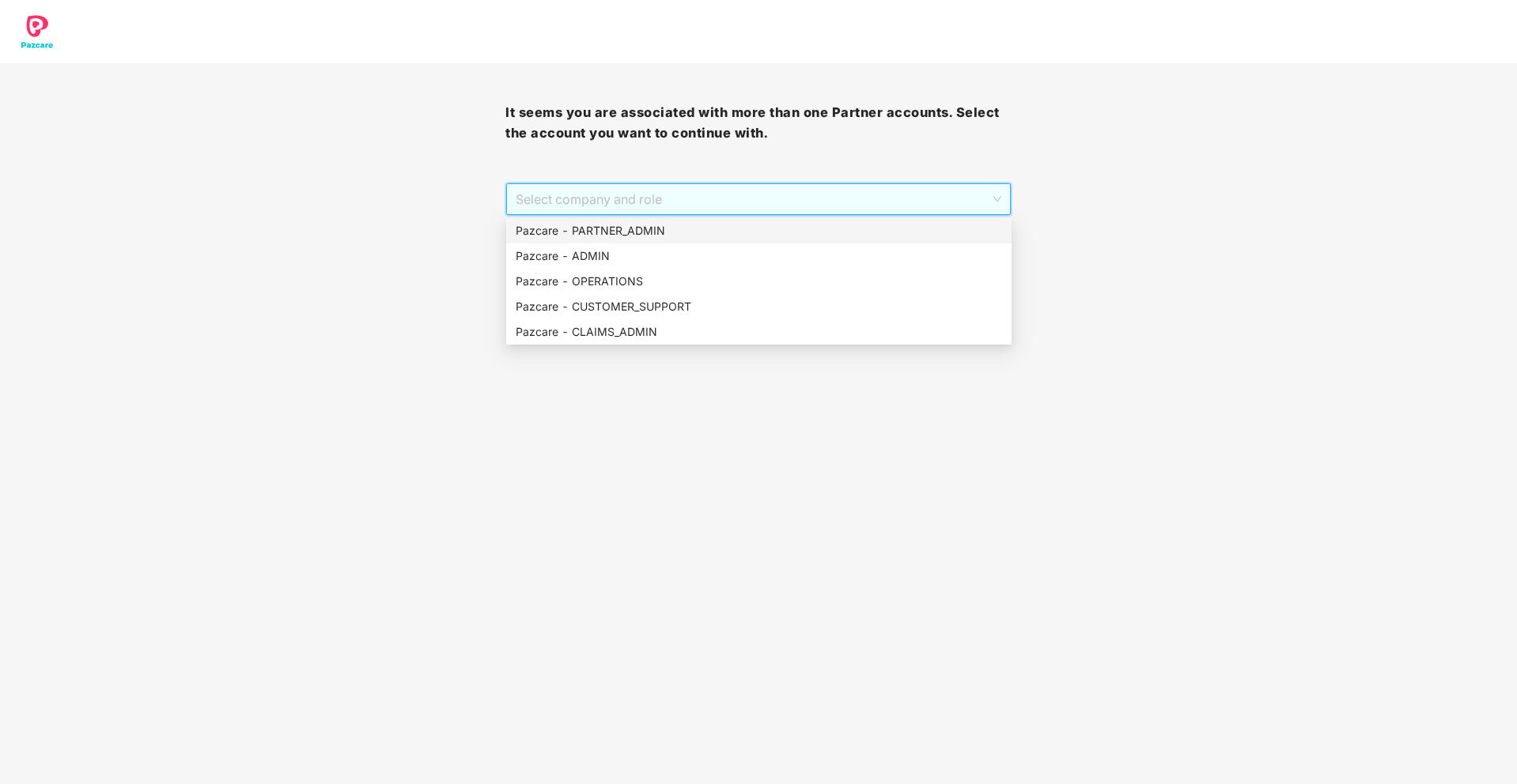
click at [709, 231] on div "Pazcare - PARTNER_ADMIN" at bounding box center [758, 230] width 486 height 17
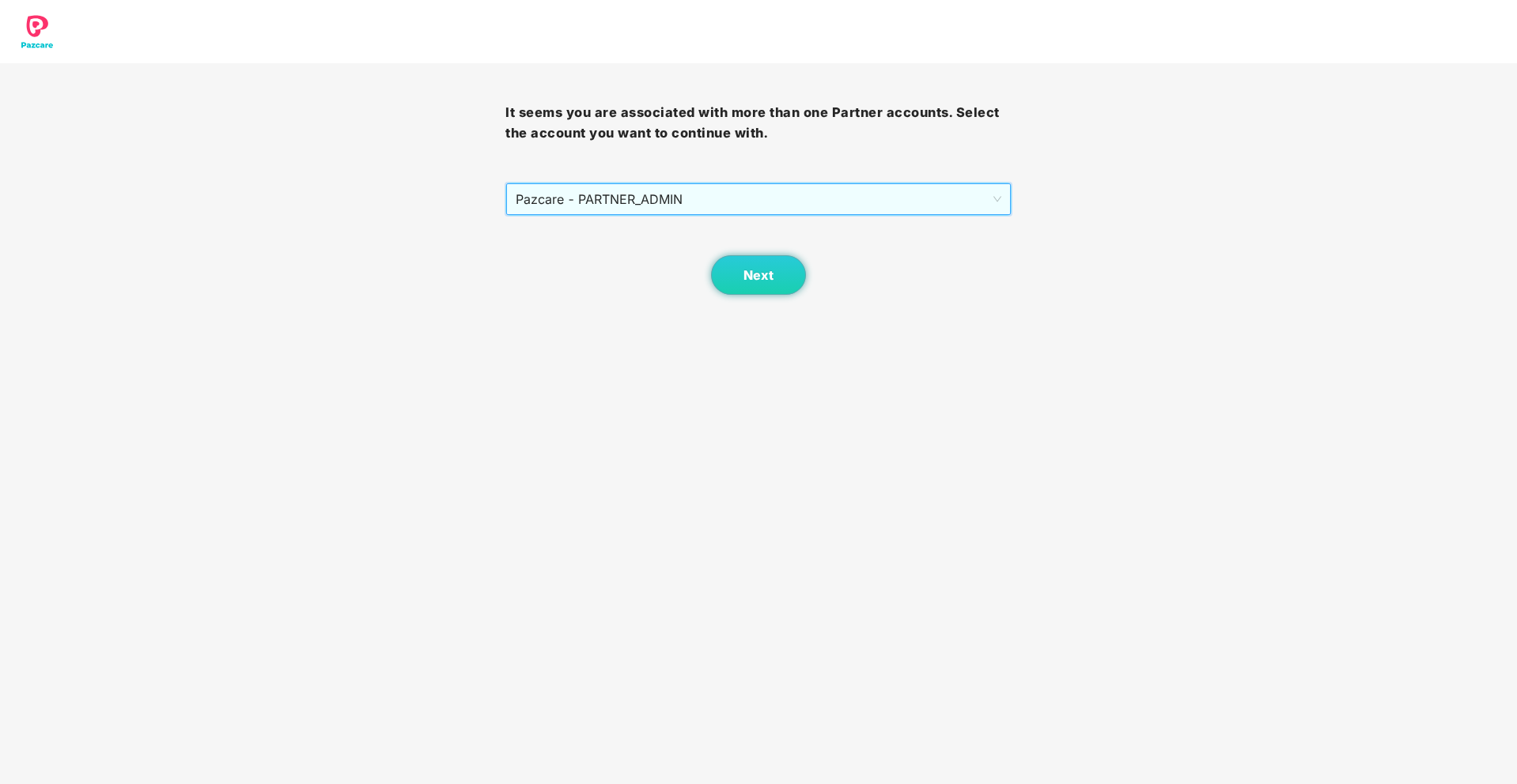
click at [710, 201] on span "Pazcare - PARTNER_ADMIN" at bounding box center [758, 199] width 485 height 30
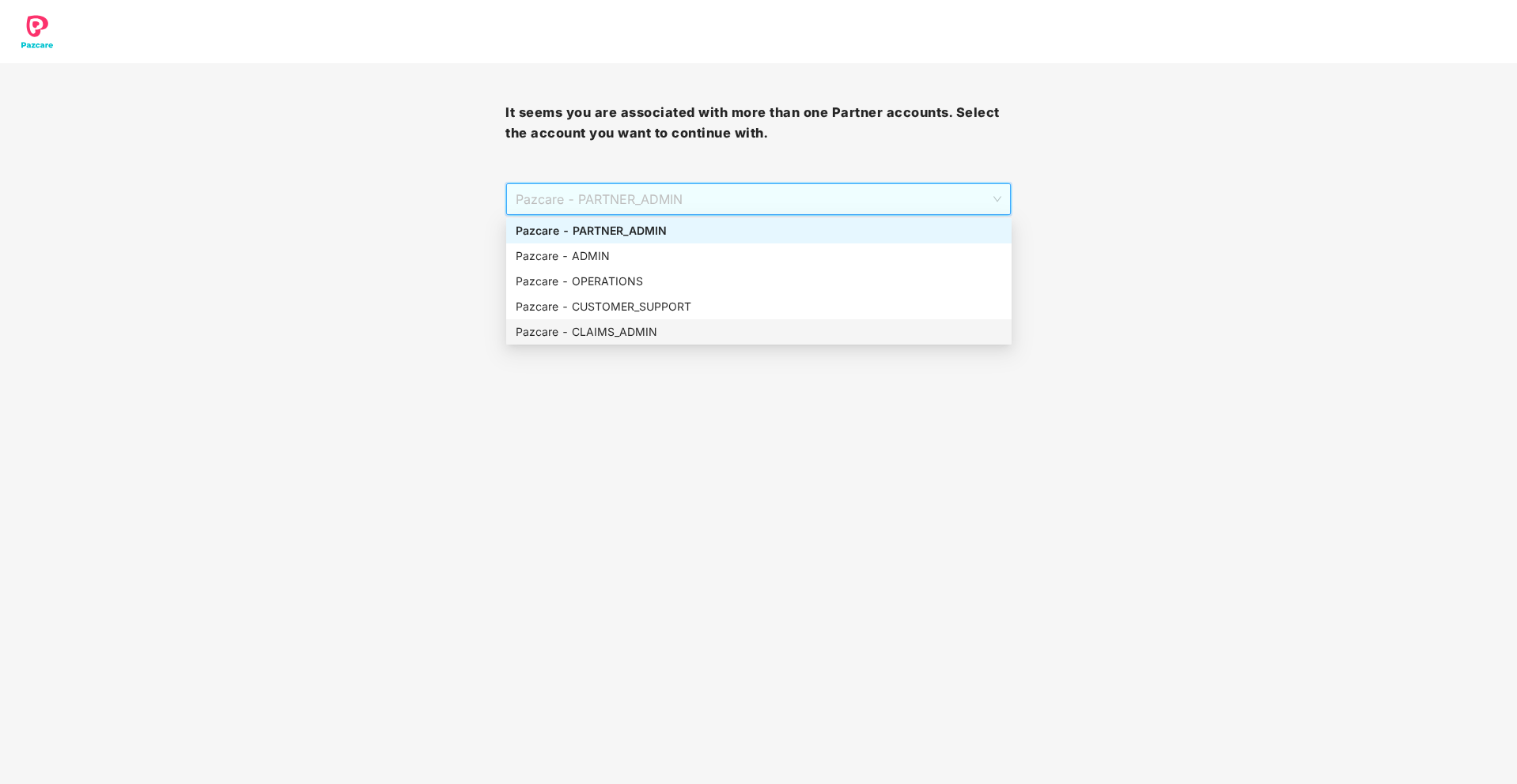
click at [632, 336] on div "Pazcare - CLAIMS_ADMIN" at bounding box center [758, 332] width 486 height 17
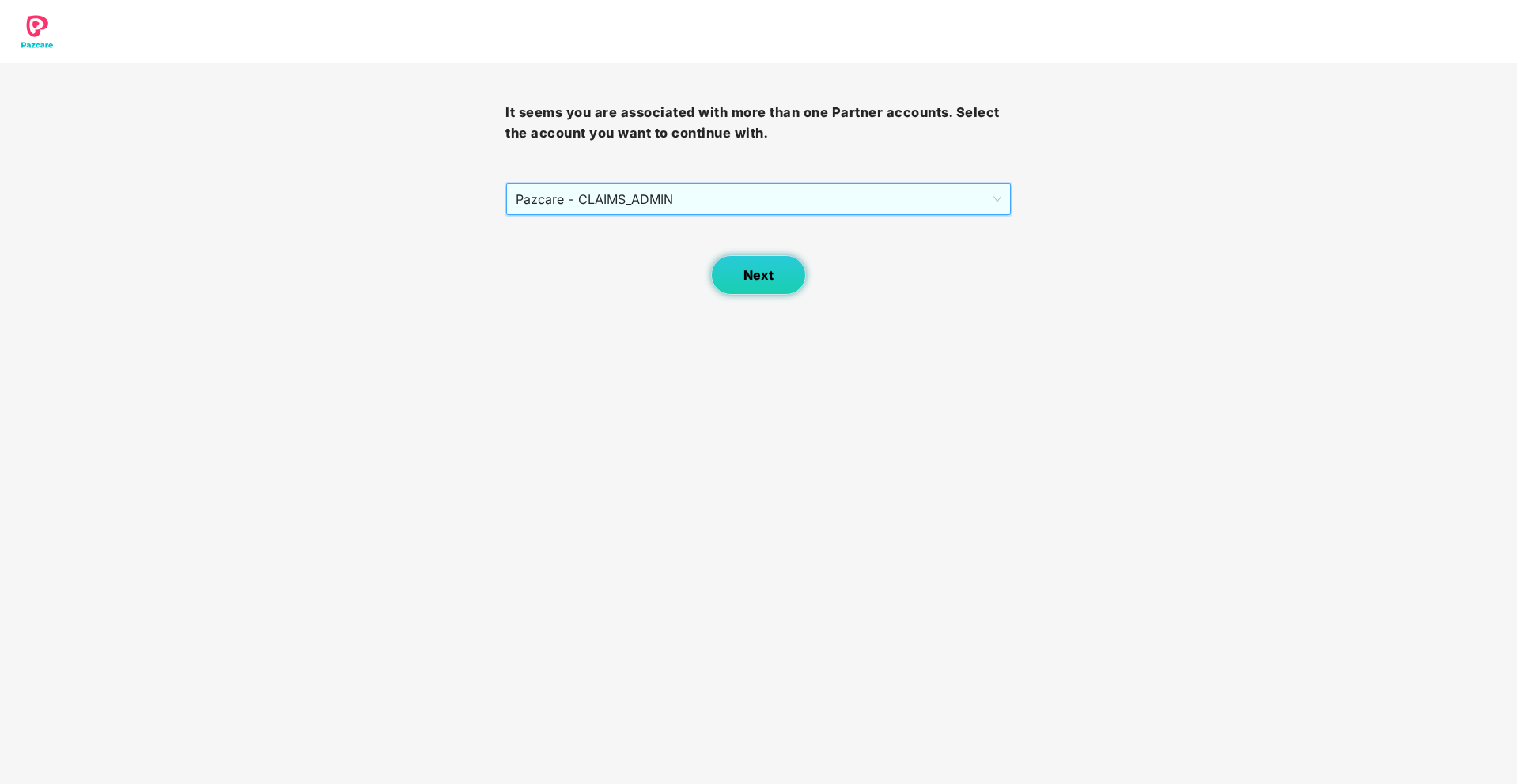
click at [721, 289] on button "Next" at bounding box center [758, 275] width 94 height 40
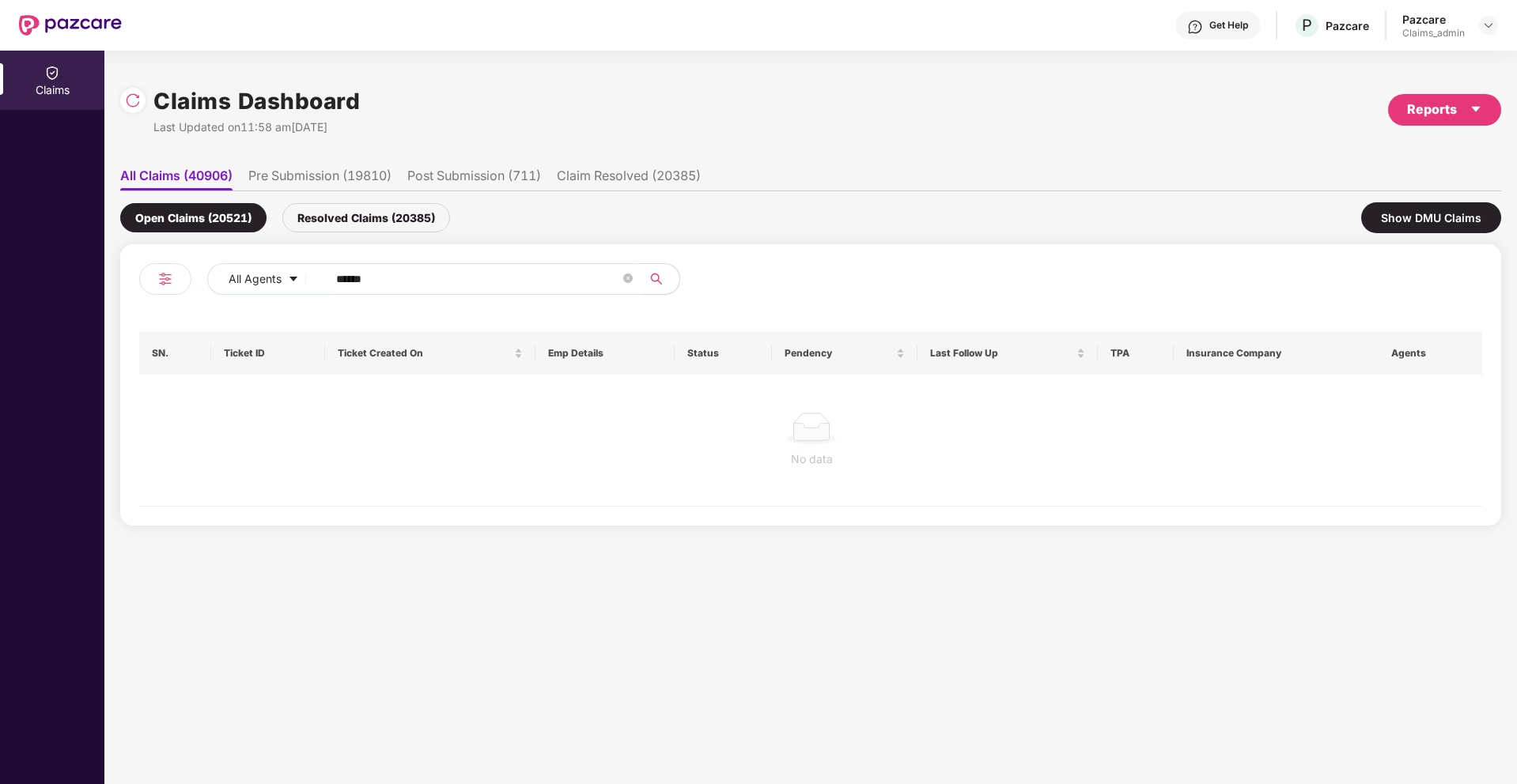
click at [406, 290] on span "******" at bounding box center [479, 279] width 324 height 31
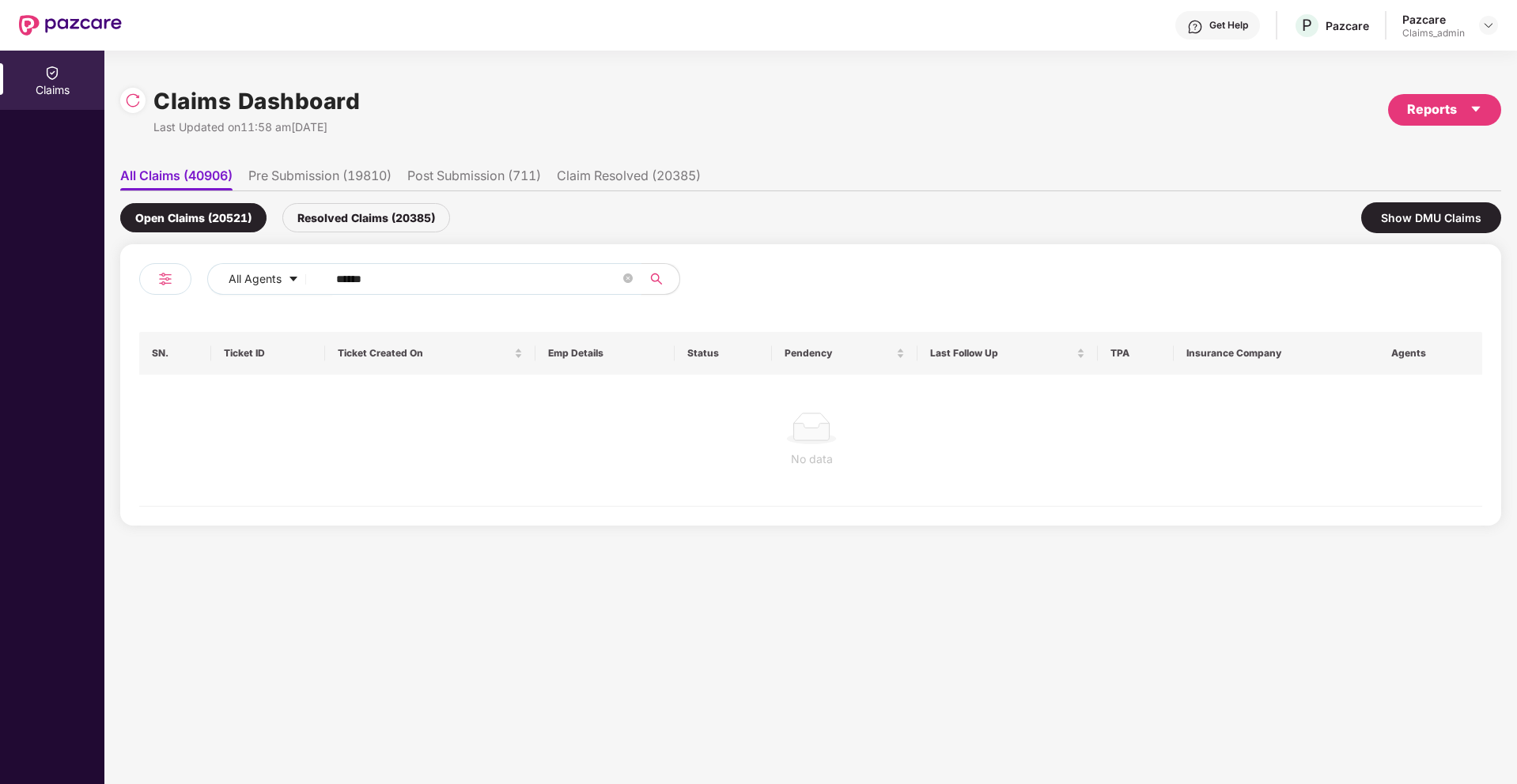
click at [415, 288] on input "******" at bounding box center [478, 279] width 284 height 24
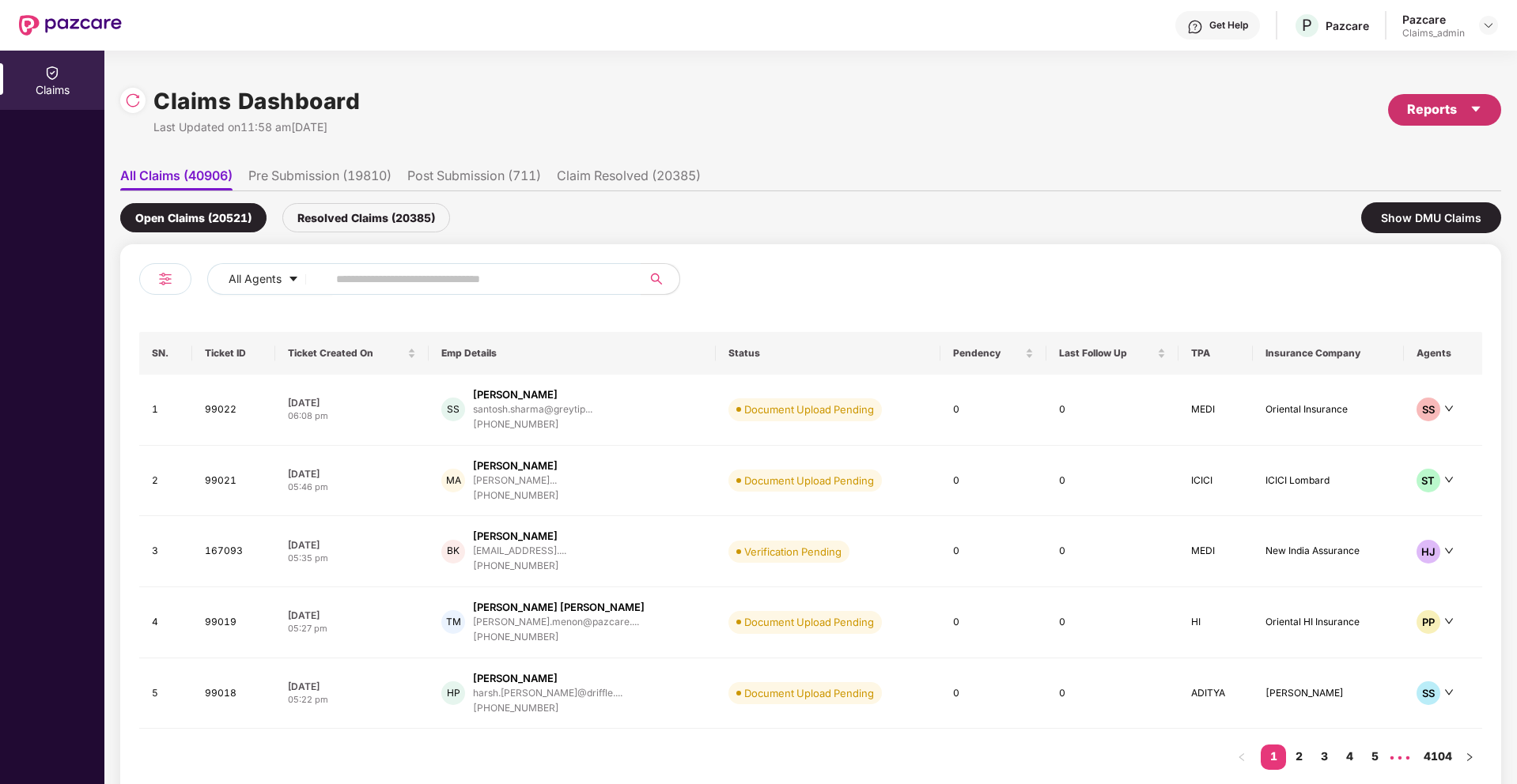
click at [1458, 100] on div "Reports" at bounding box center [1444, 109] width 76 height 20
click at [1353, 177] on div "Claims Pendency Report" at bounding box center [1375, 183] width 128 height 17
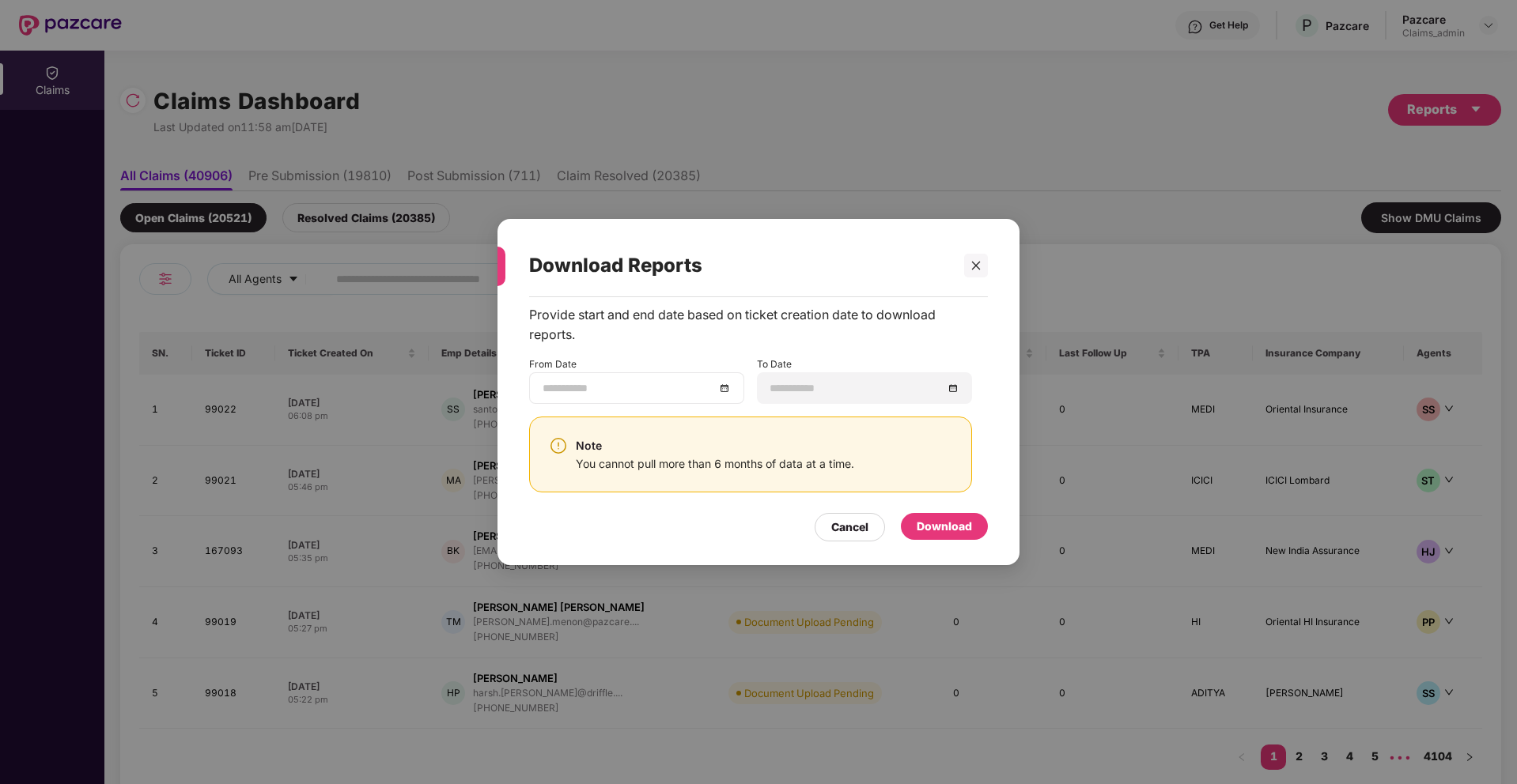
click at [731, 386] on div at bounding box center [637, 387] width 215 height 31
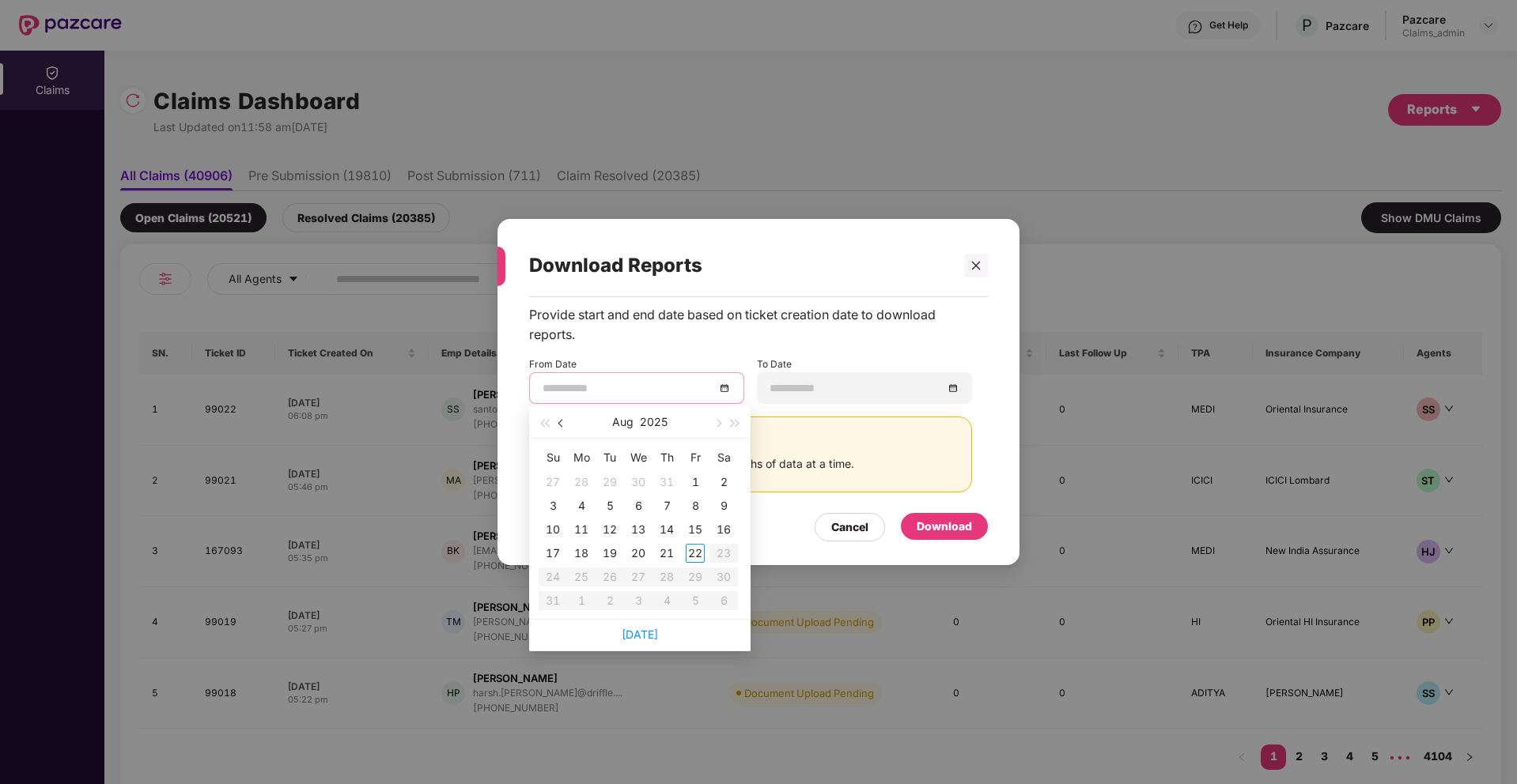
click at [564, 425] on button "button" at bounding box center [561, 421] width 17 height 31
click at [564, 422] on span "button" at bounding box center [562, 423] width 8 height 8
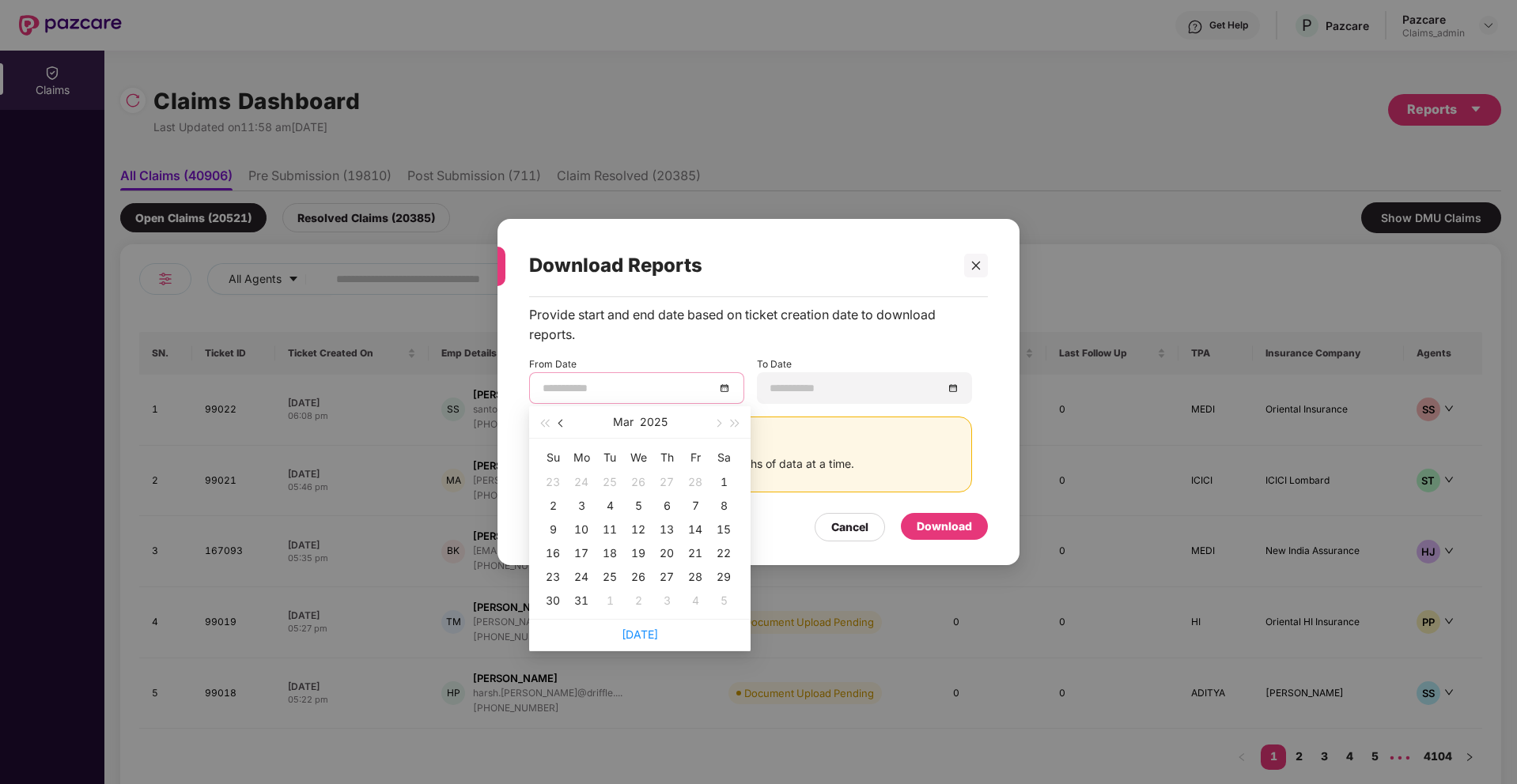
click at [564, 422] on span "button" at bounding box center [562, 423] width 8 height 8
click at [718, 428] on button "button" at bounding box center [717, 421] width 17 height 31
type input "**********"
click at [551, 578] on div "23" at bounding box center [553, 577] width 19 height 19
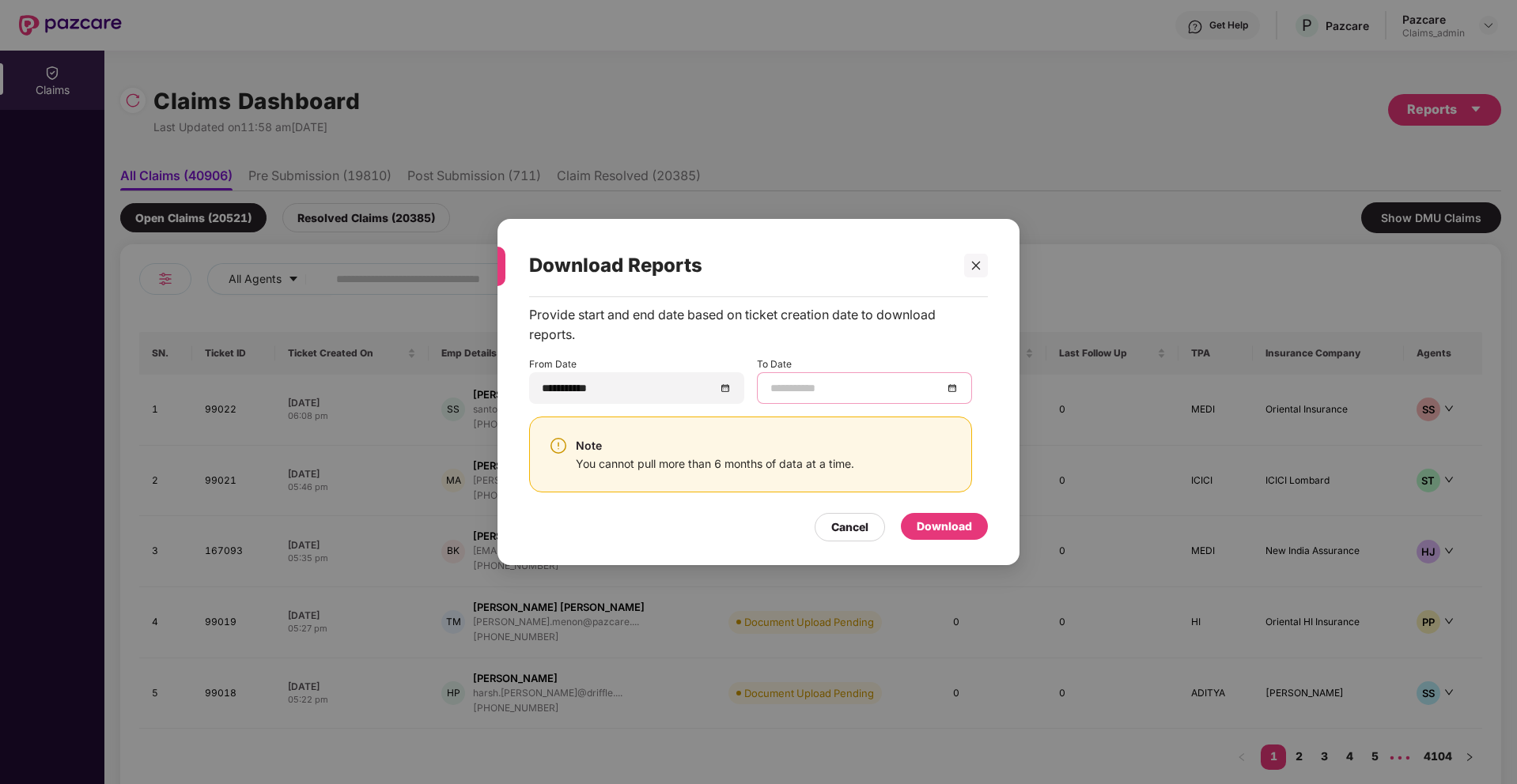
click at [931, 381] on input at bounding box center [856, 388] width 172 height 17
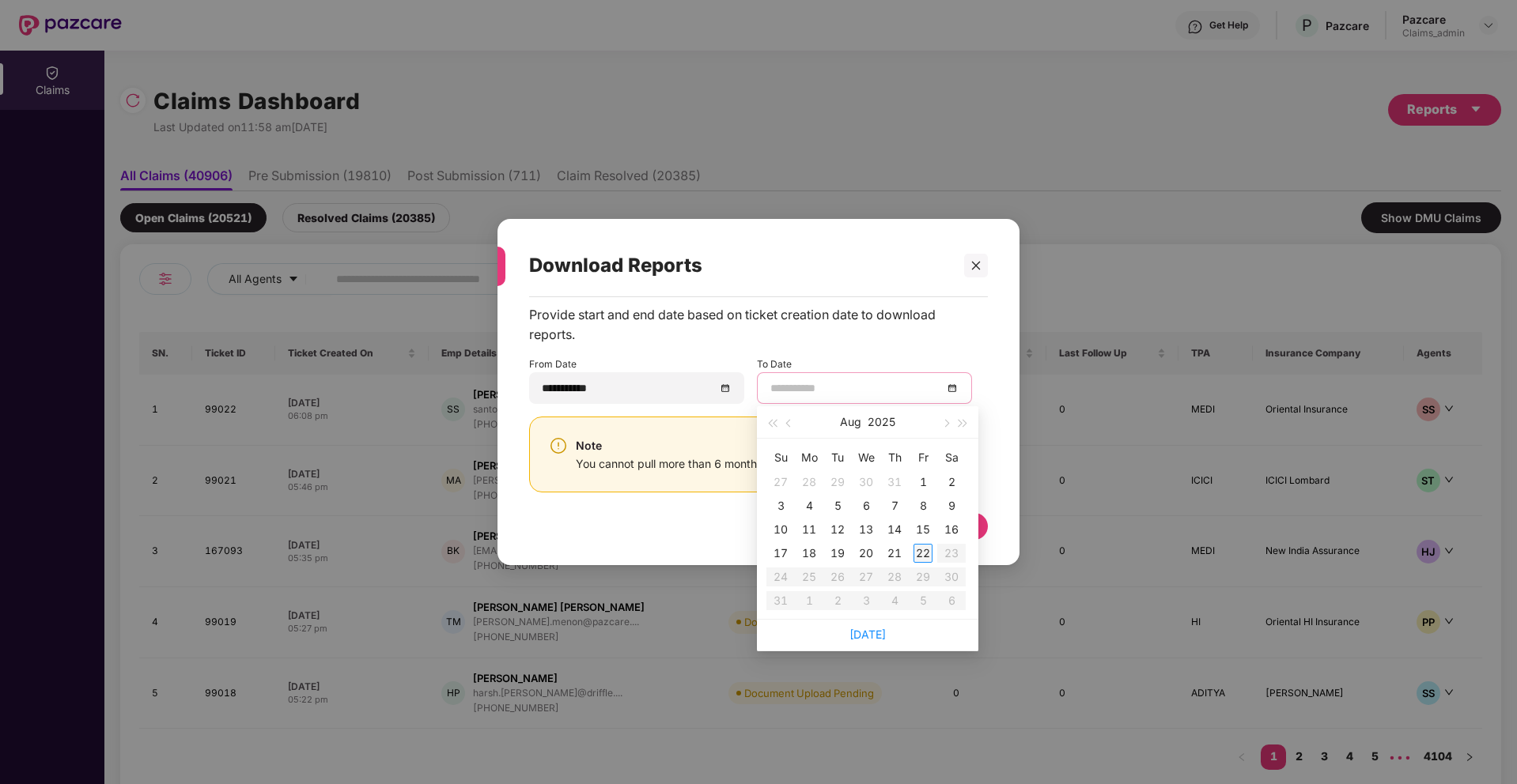
type input "**********"
click at [924, 554] on div "22" at bounding box center [923, 554] width 19 height 19
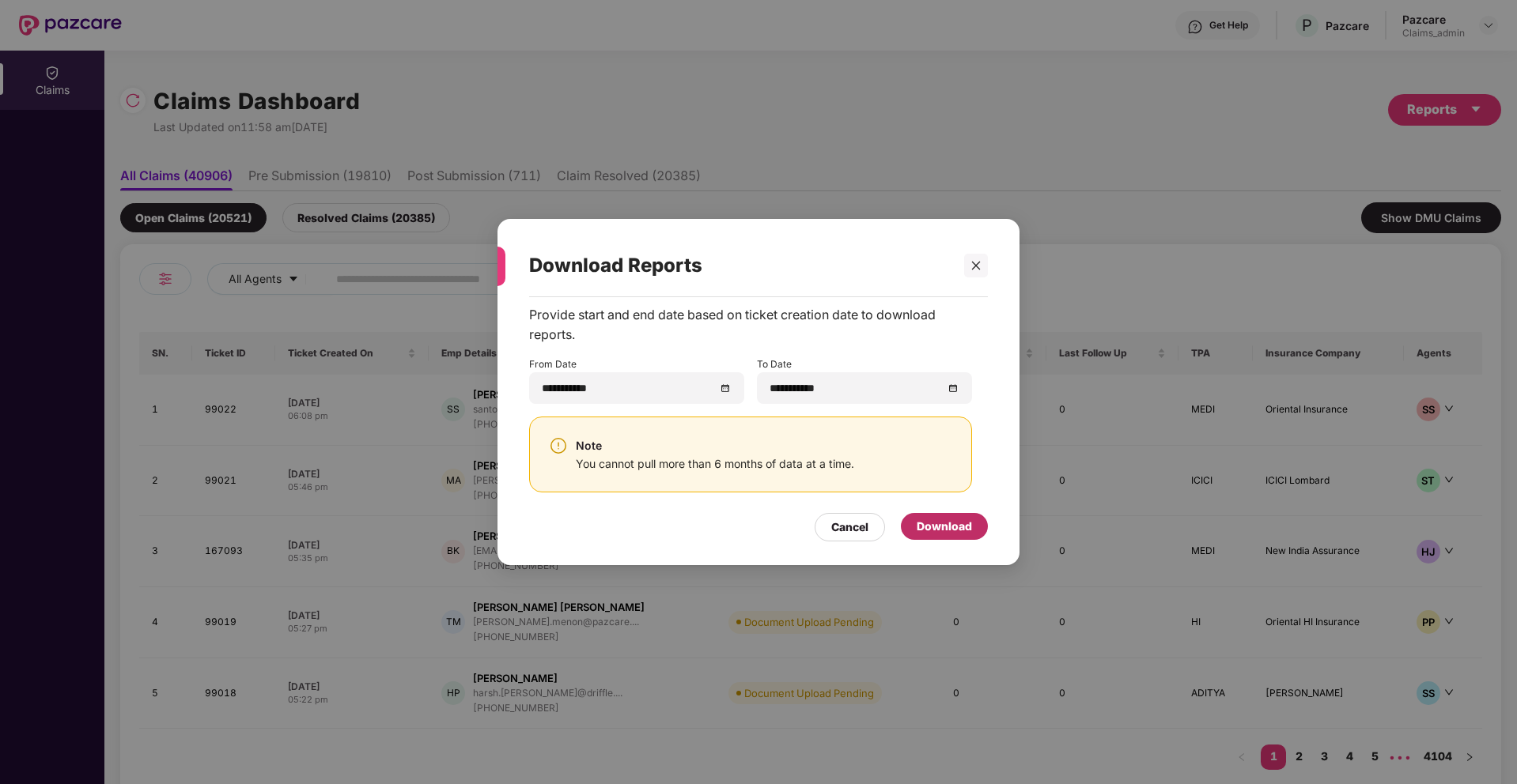
click at [946, 533] on div "Download" at bounding box center [944, 526] width 56 height 17
click at [978, 273] on div at bounding box center [975, 265] width 24 height 24
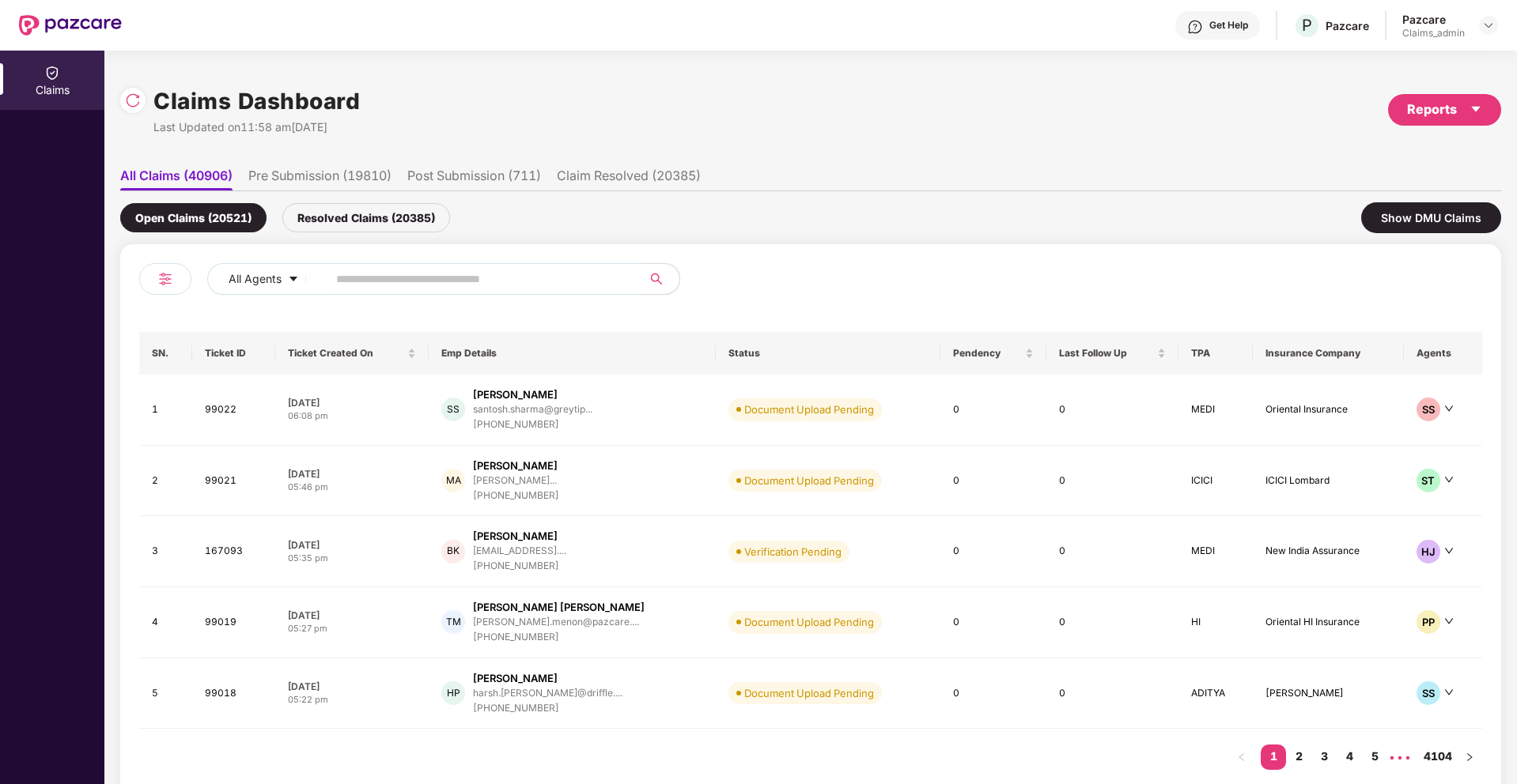
click at [541, 268] on input "text" at bounding box center [478, 279] width 284 height 24
paste input "*****"
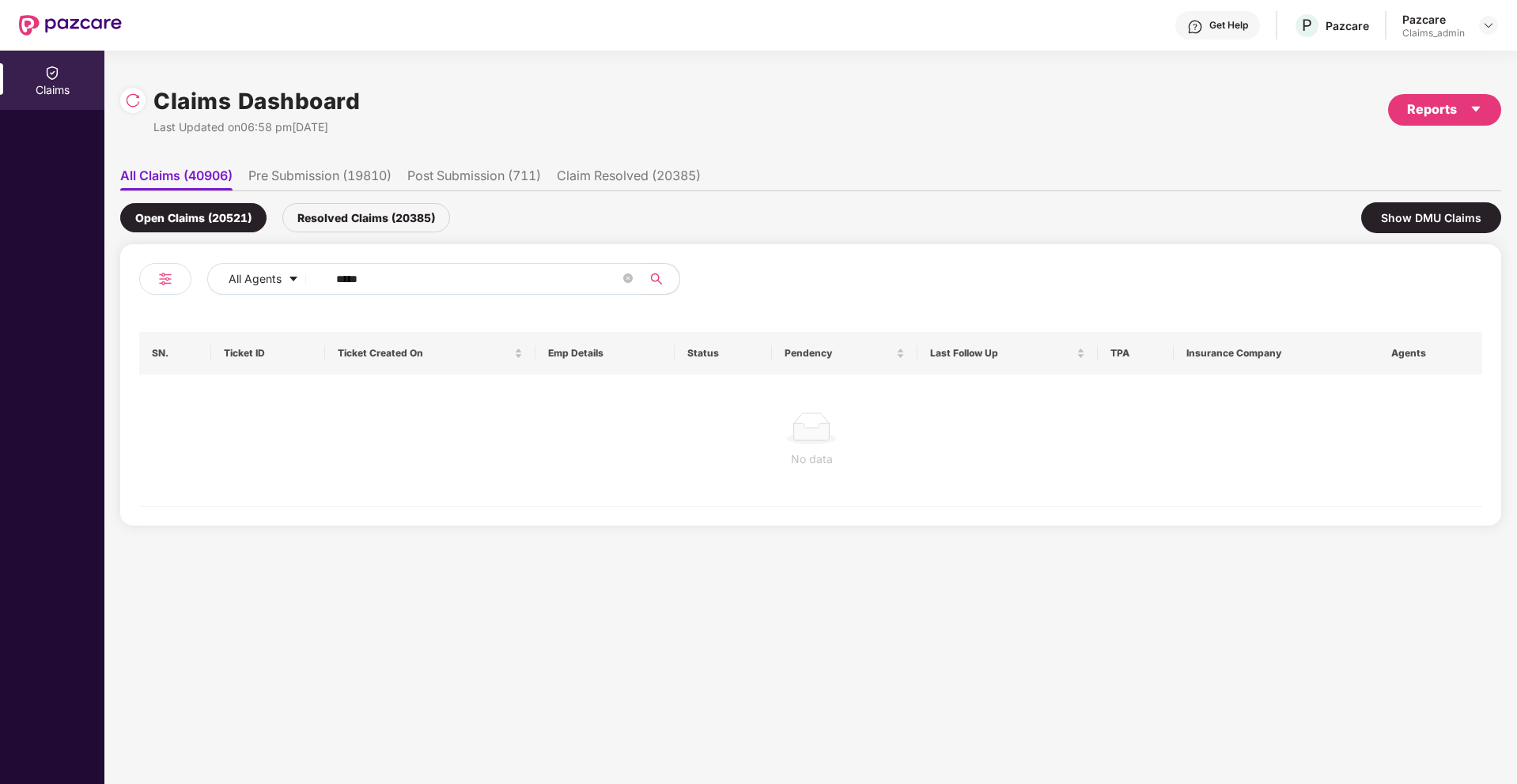
type input "*****"
click at [348, 213] on div "Resolved Claims (20385)" at bounding box center [366, 217] width 167 height 29
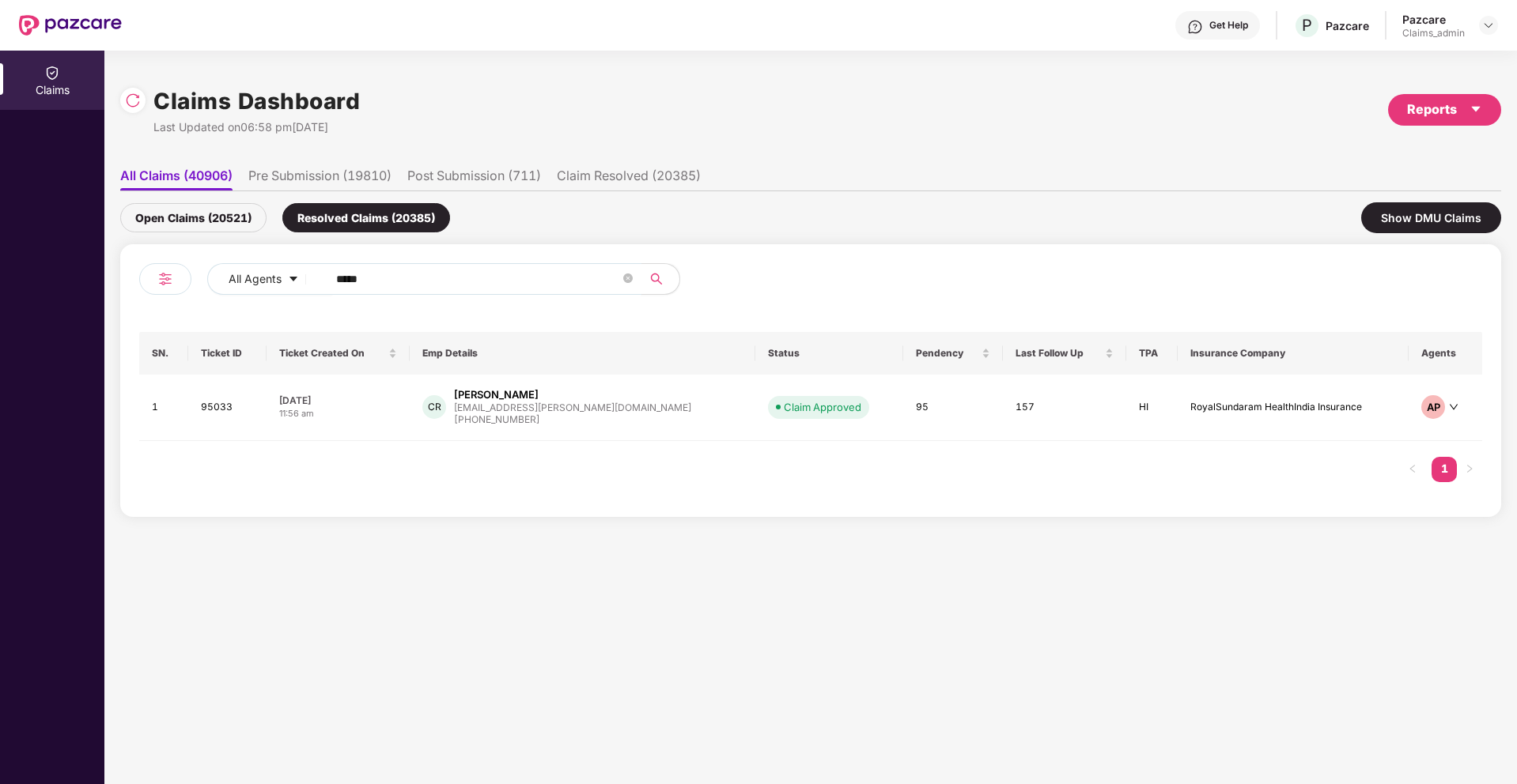
drag, startPoint x: 440, startPoint y: 276, endPoint x: 332, endPoint y: 276, distance: 108.0
click at [332, 276] on span "*****" at bounding box center [479, 279] width 324 height 31
click at [1492, 33] on div at bounding box center [1488, 26] width 19 height 19
click at [1373, 87] on div "Switch Partner" at bounding box center [1416, 94] width 206 height 31
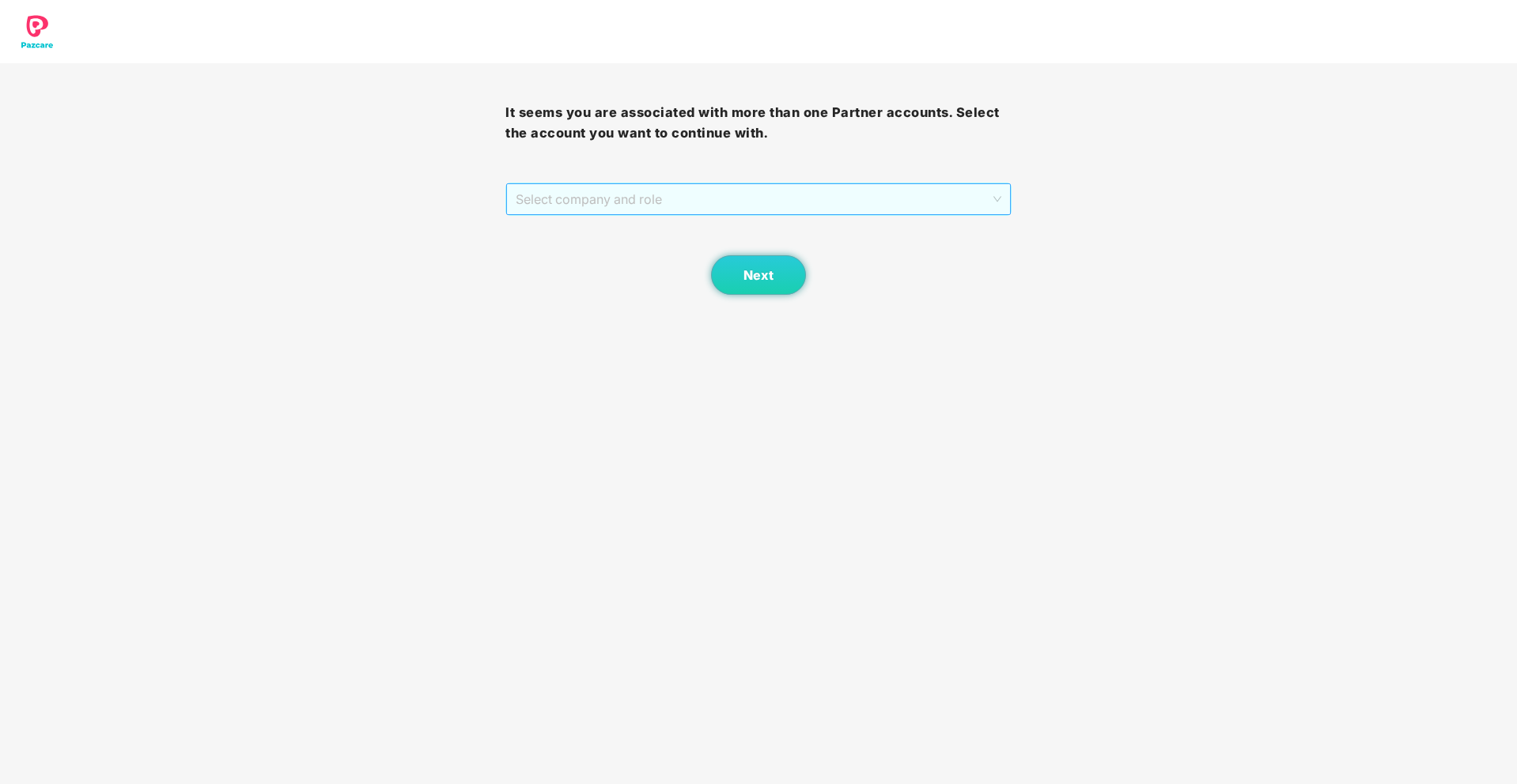
click at [852, 215] on div "Select company and role" at bounding box center [758, 198] width 503 height 31
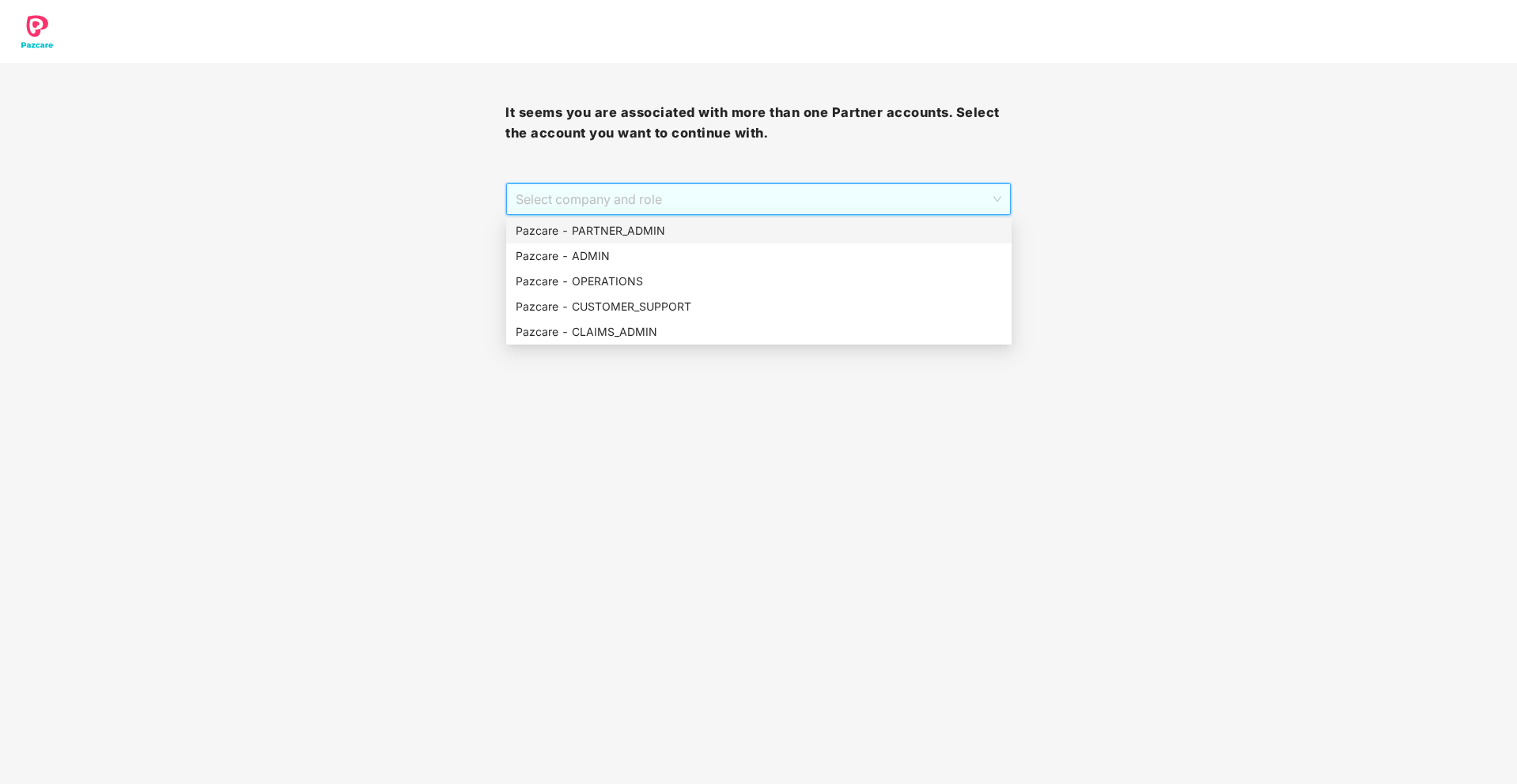
click at [770, 230] on div "Pazcare - PARTNER_ADMIN" at bounding box center [758, 230] width 486 height 17
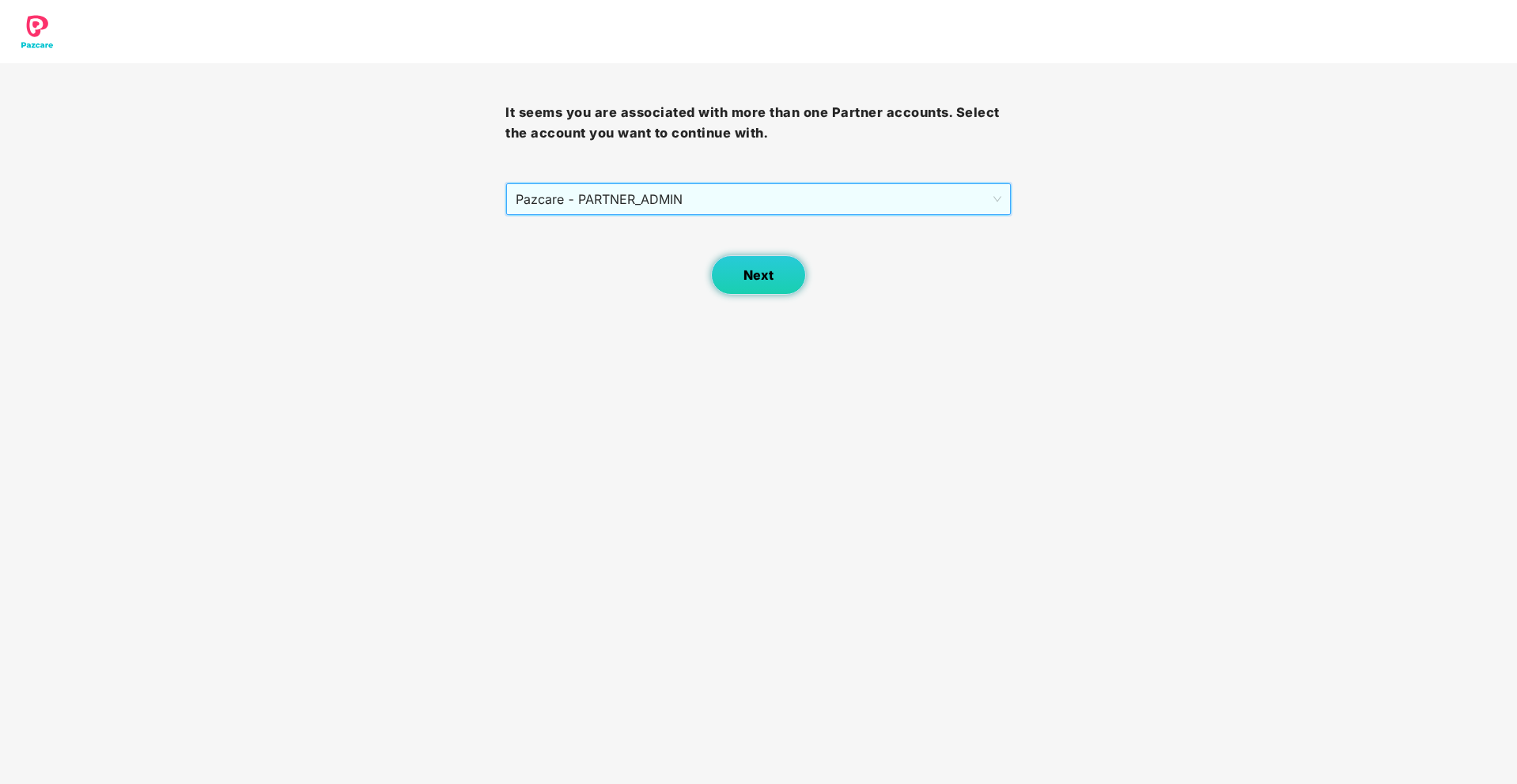
click at [779, 281] on button "Next" at bounding box center [758, 275] width 94 height 40
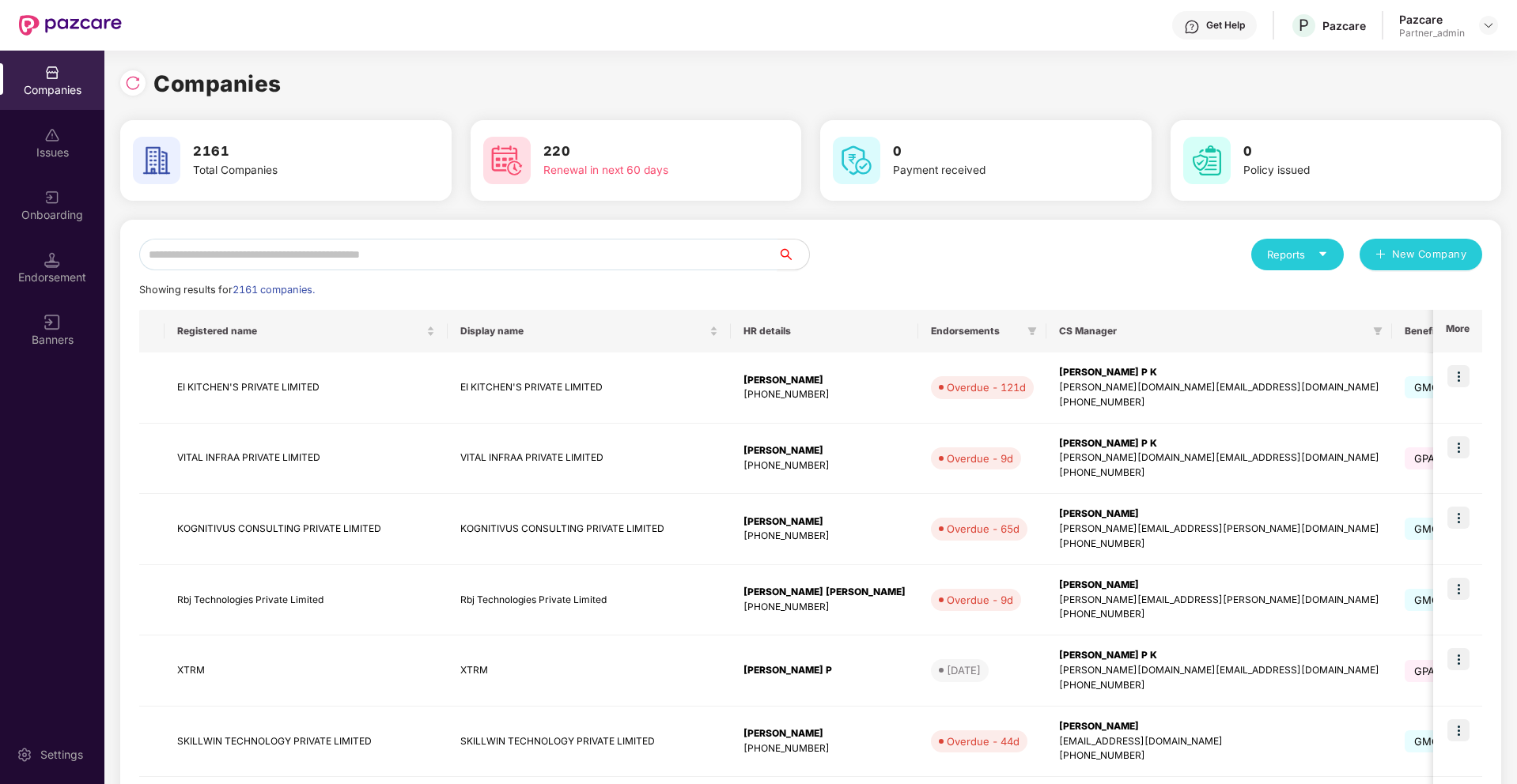
click at [646, 252] on input "text" at bounding box center [458, 254] width 639 height 31
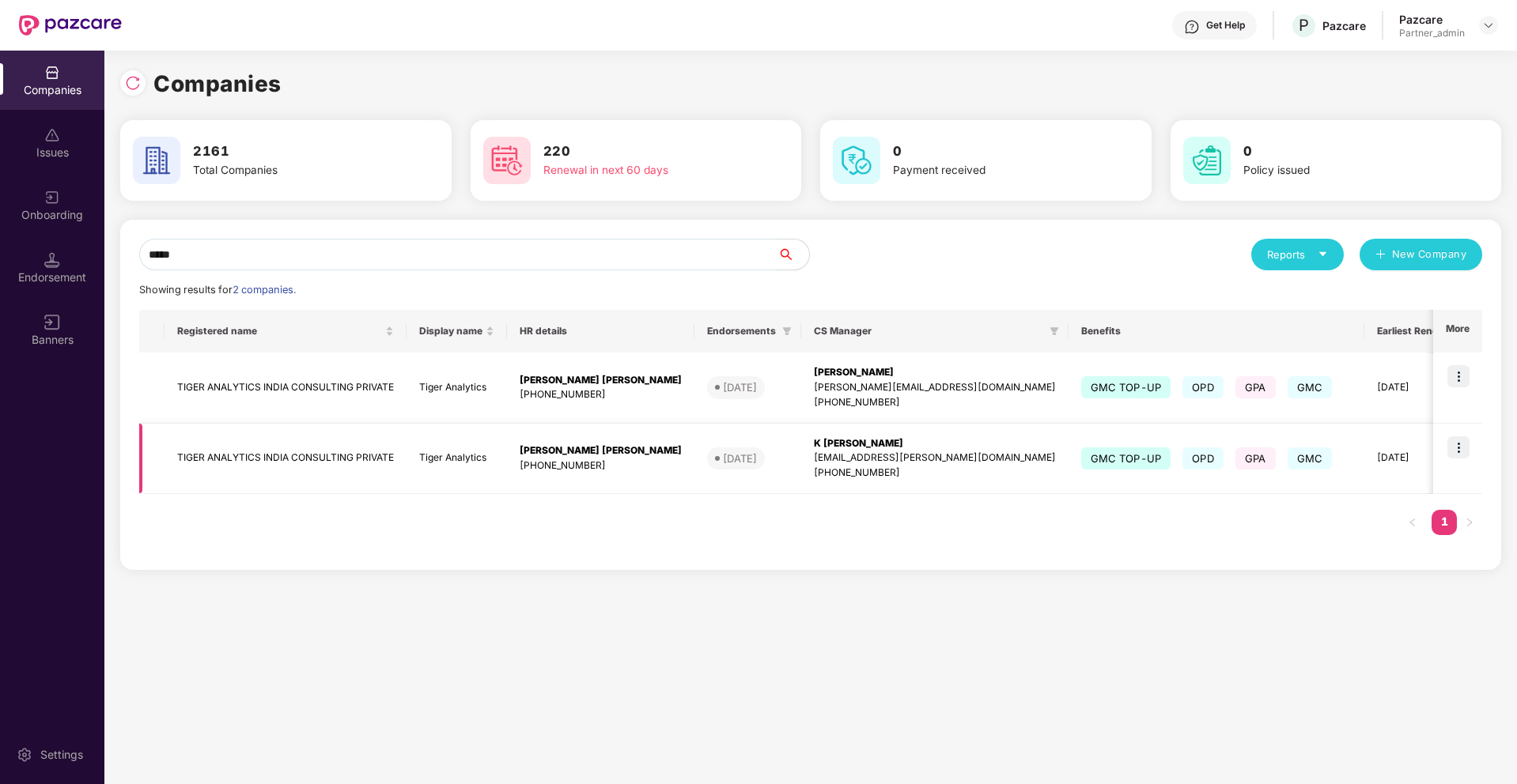
type input "*****"
click at [1457, 450] on img at bounding box center [1457, 447] width 22 height 22
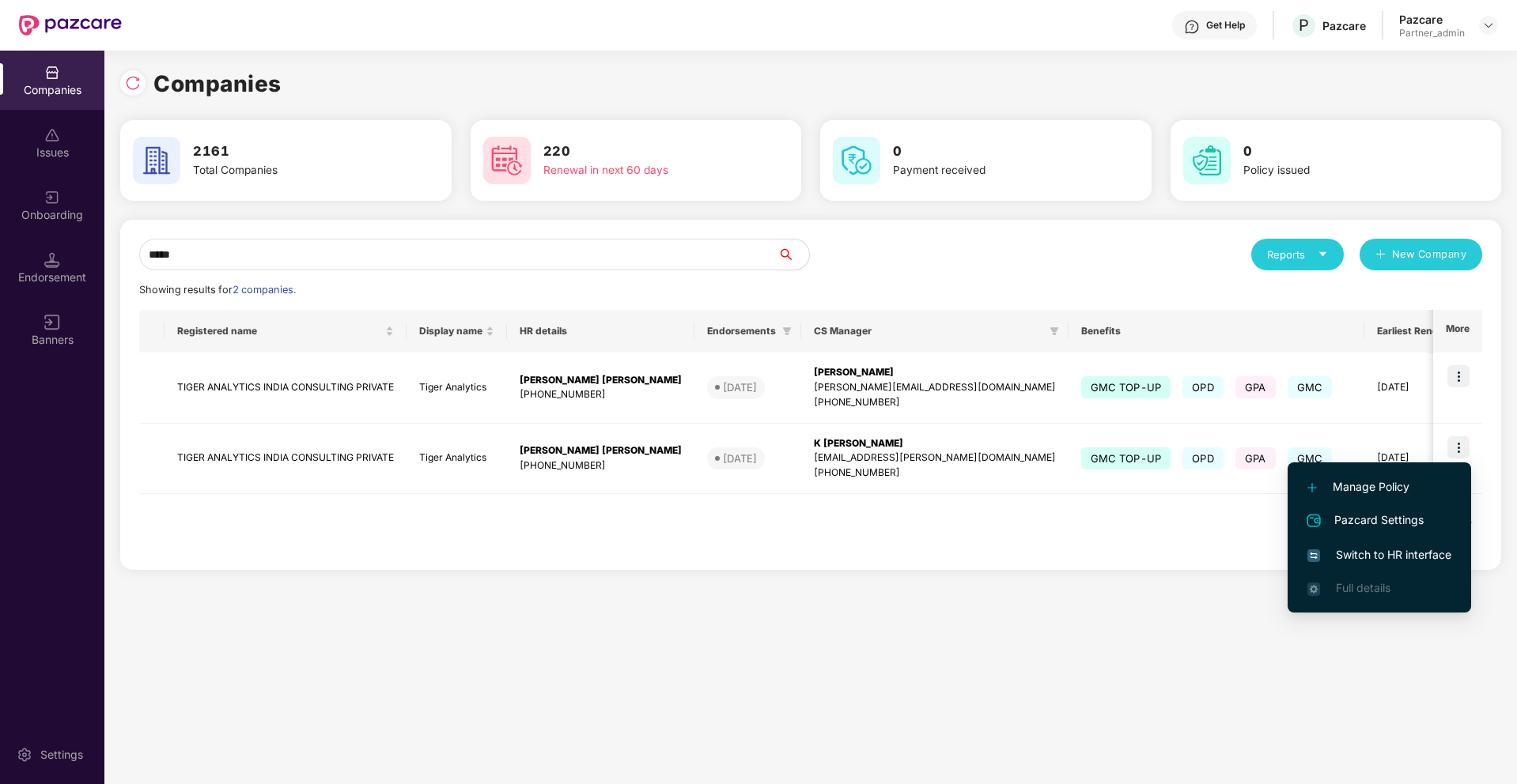
click at [1354, 551] on span "Switch to HR interface" at bounding box center [1379, 554] width 144 height 17
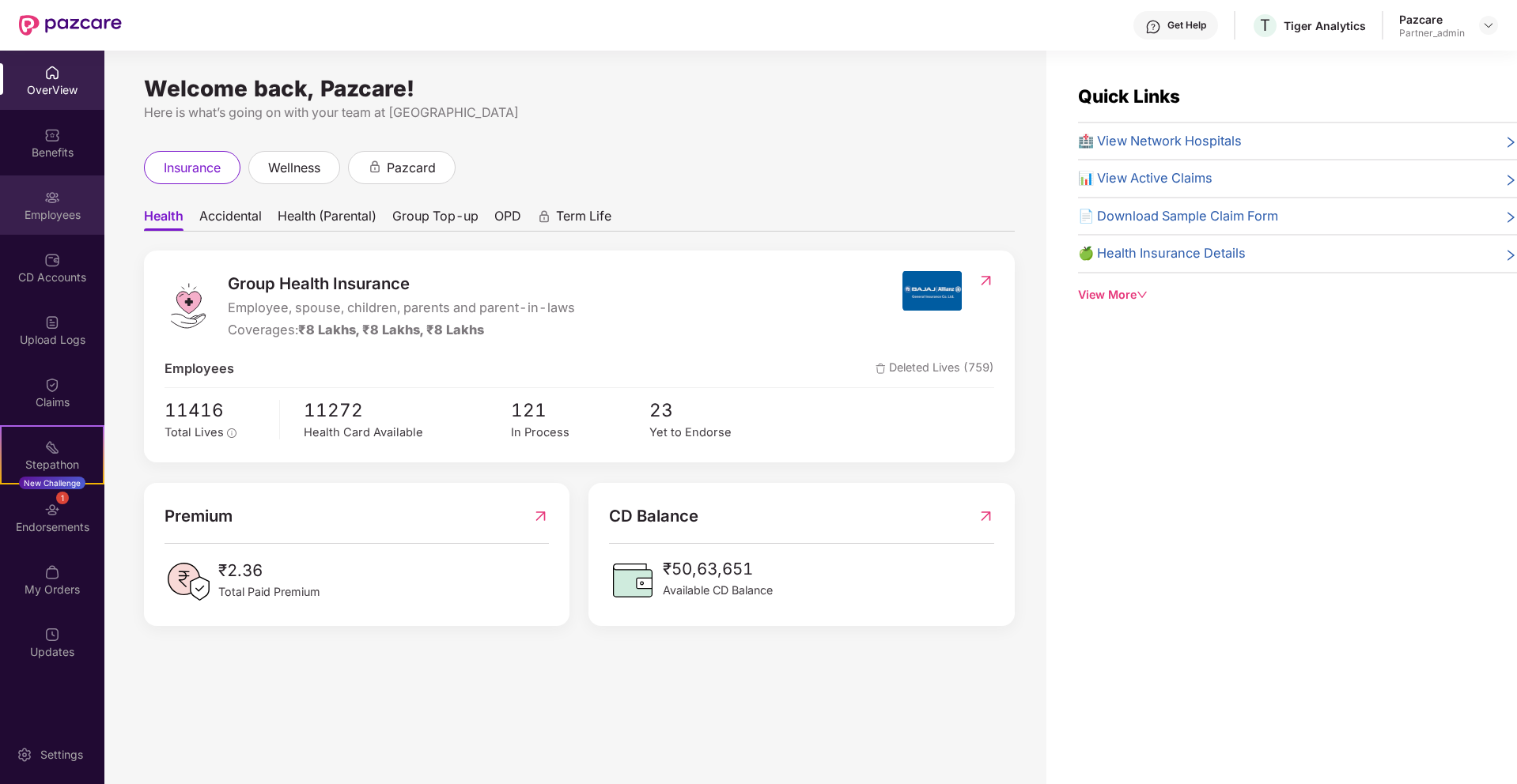
click at [64, 214] on div "Employees" at bounding box center [52, 214] width 104 height 16
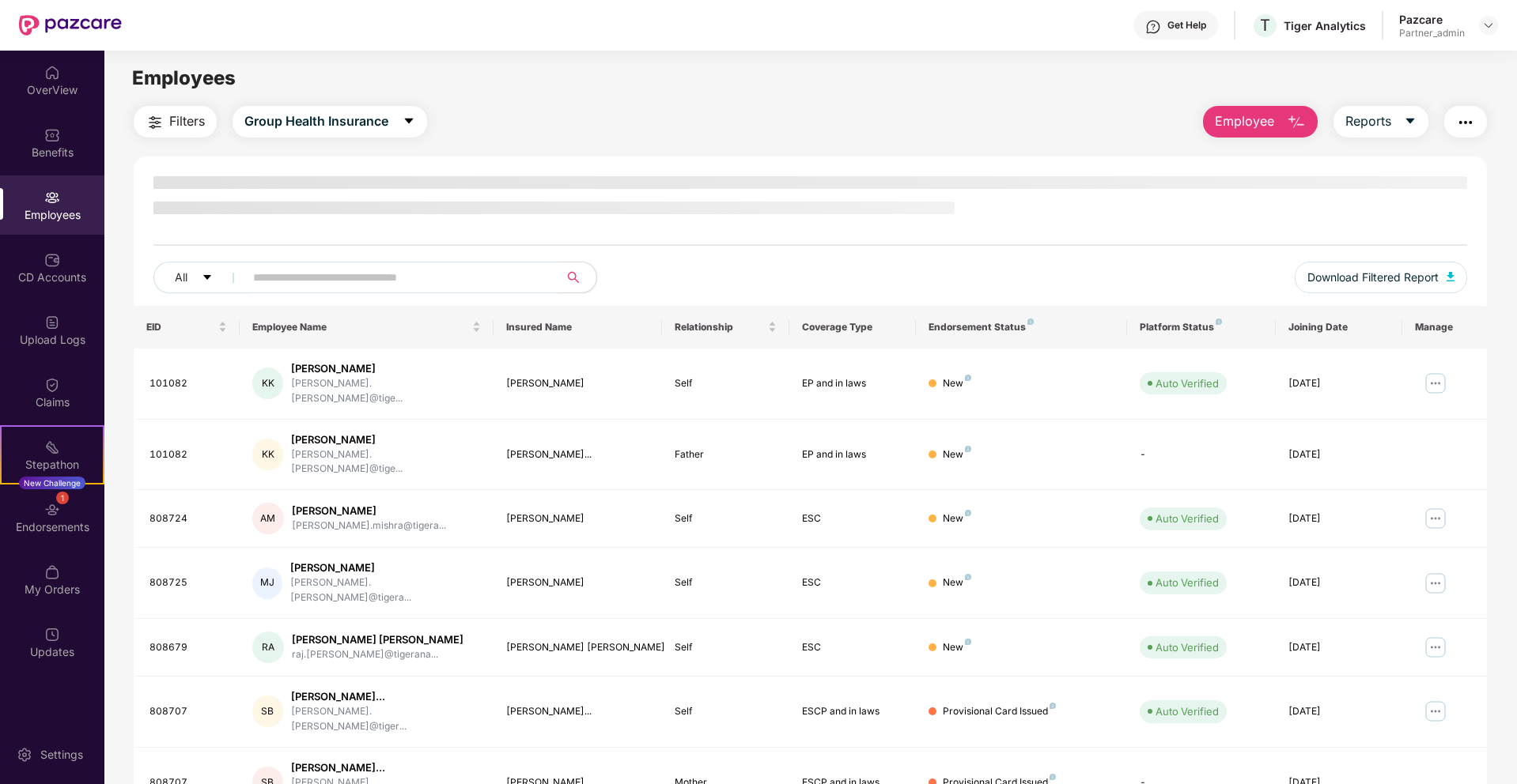
click at [311, 279] on span at bounding box center [396, 277] width 324 height 31
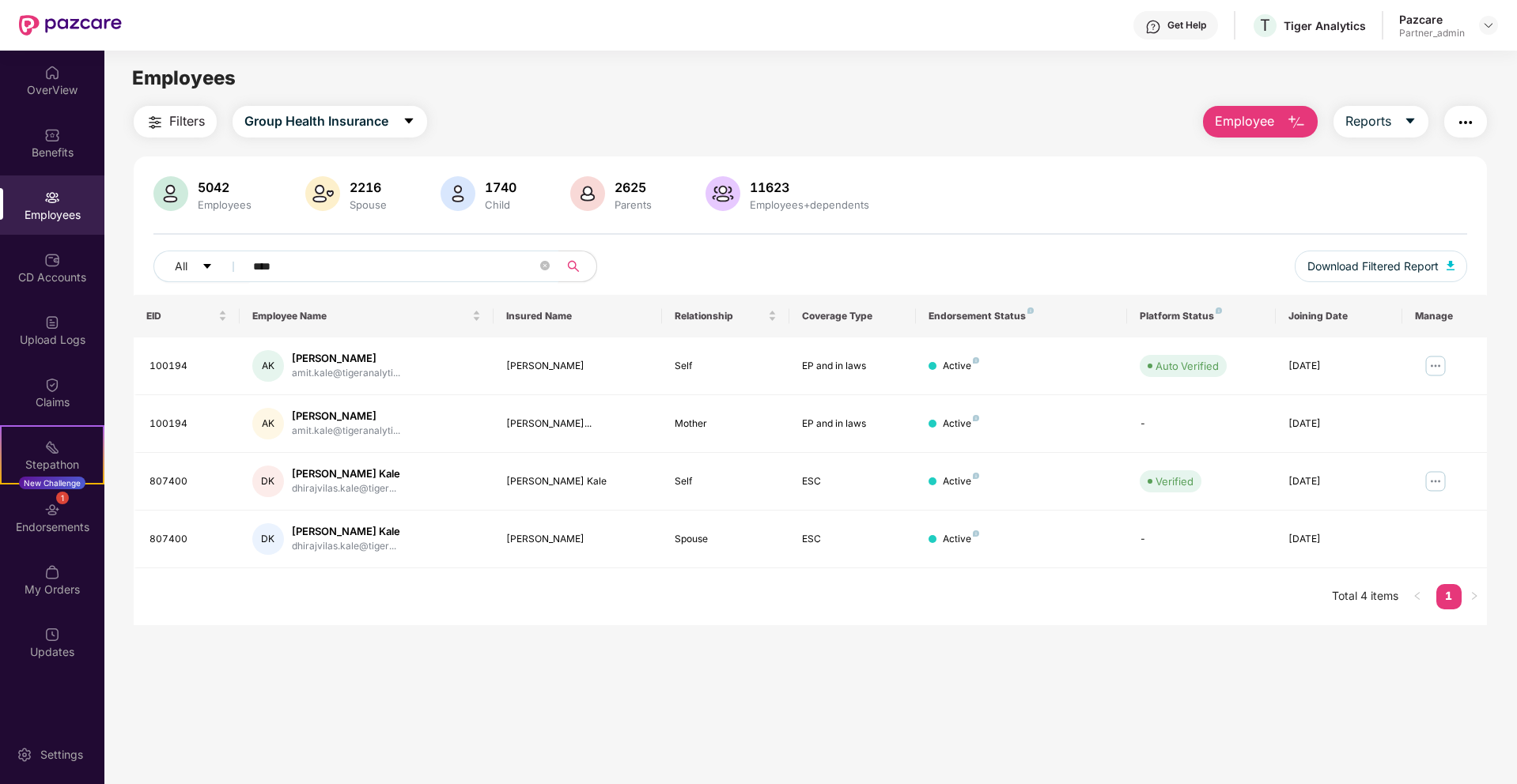
click at [507, 250] on span "****" at bounding box center [396, 265] width 324 height 31
click at [493, 269] on input "****" at bounding box center [395, 266] width 284 height 24
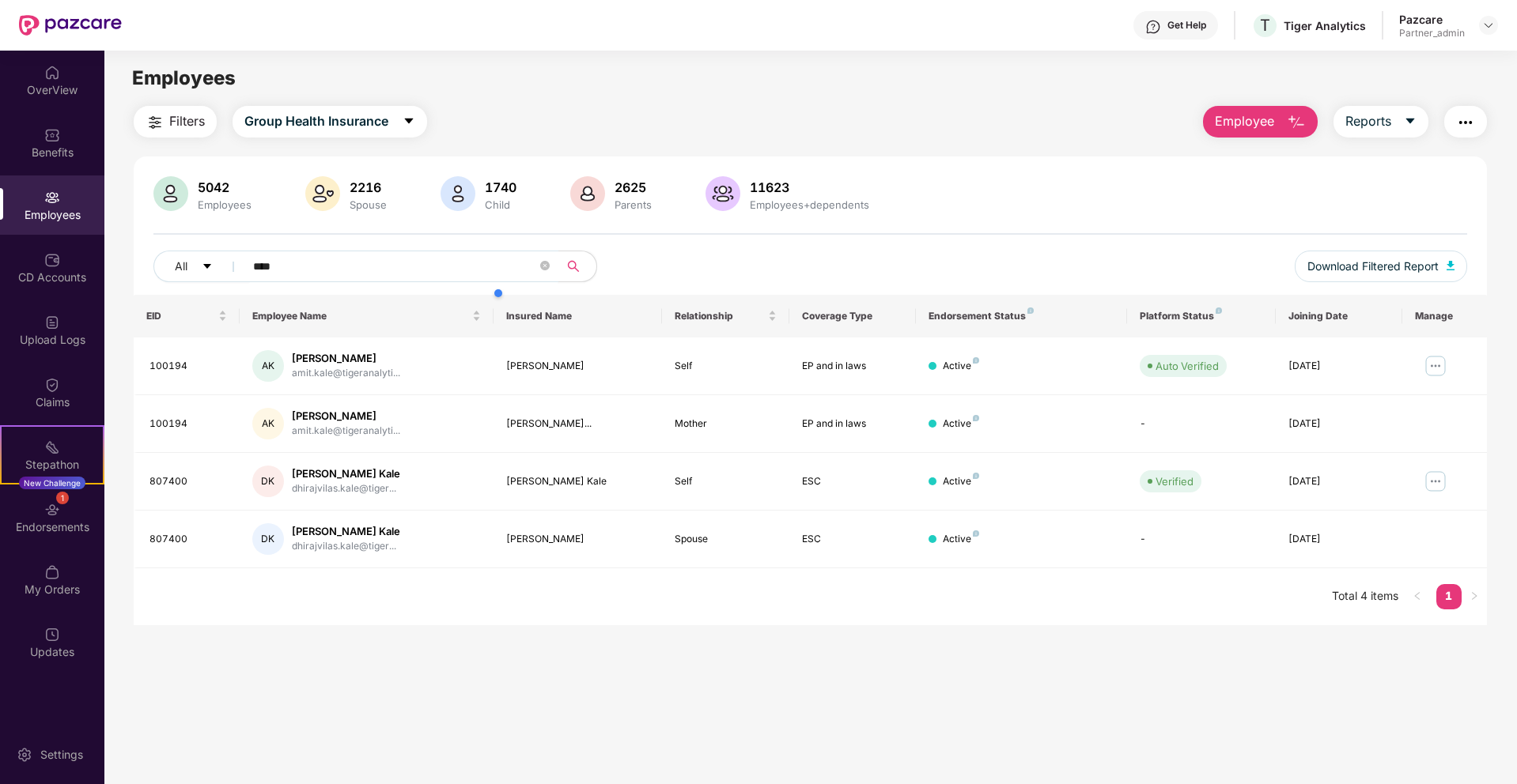
paste input "**********"
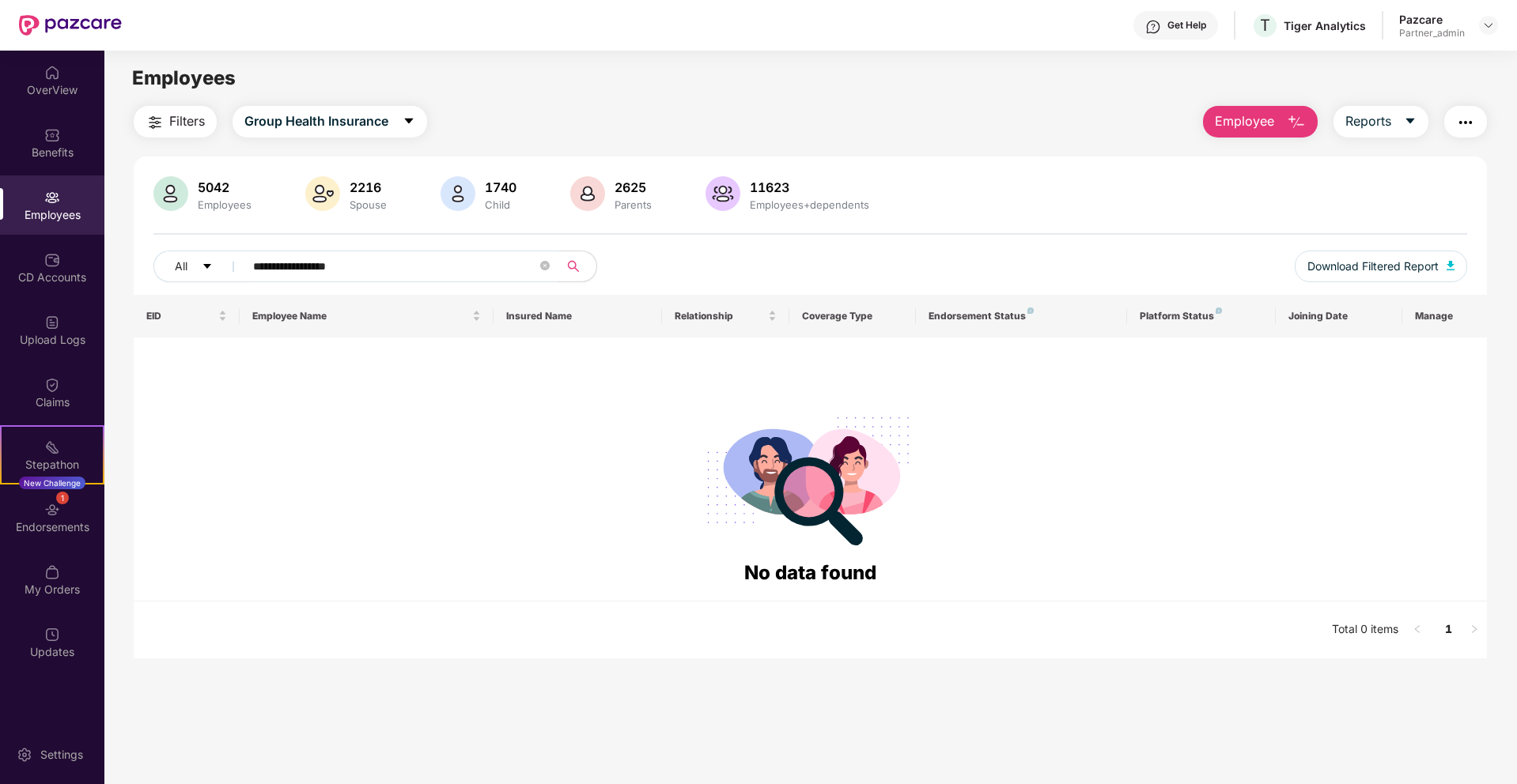
click at [432, 260] on input "**********" at bounding box center [395, 266] width 284 height 24
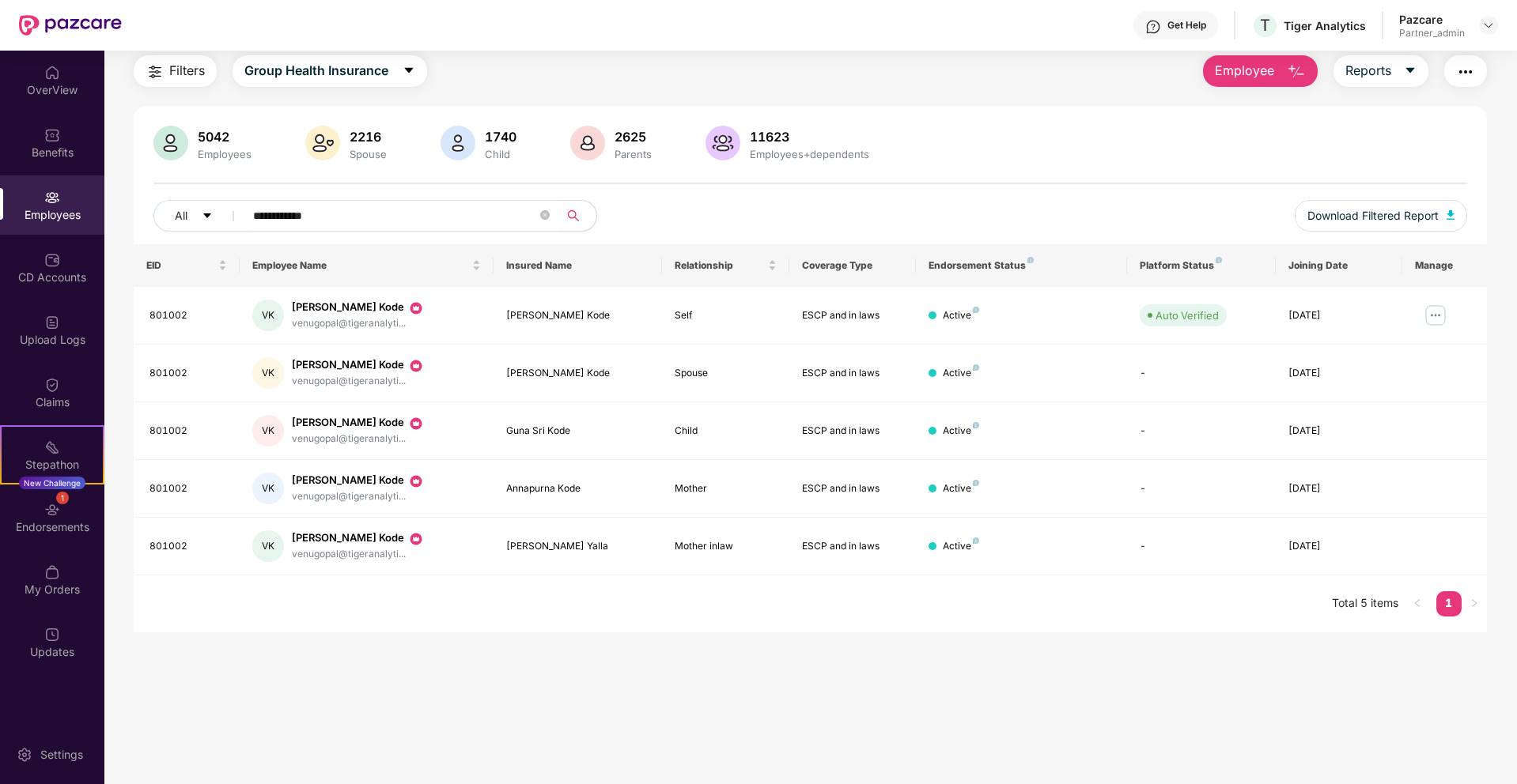
scroll to position [51, 0]
type input "**********"
click at [1425, 318] on img at bounding box center [1435, 315] width 26 height 26
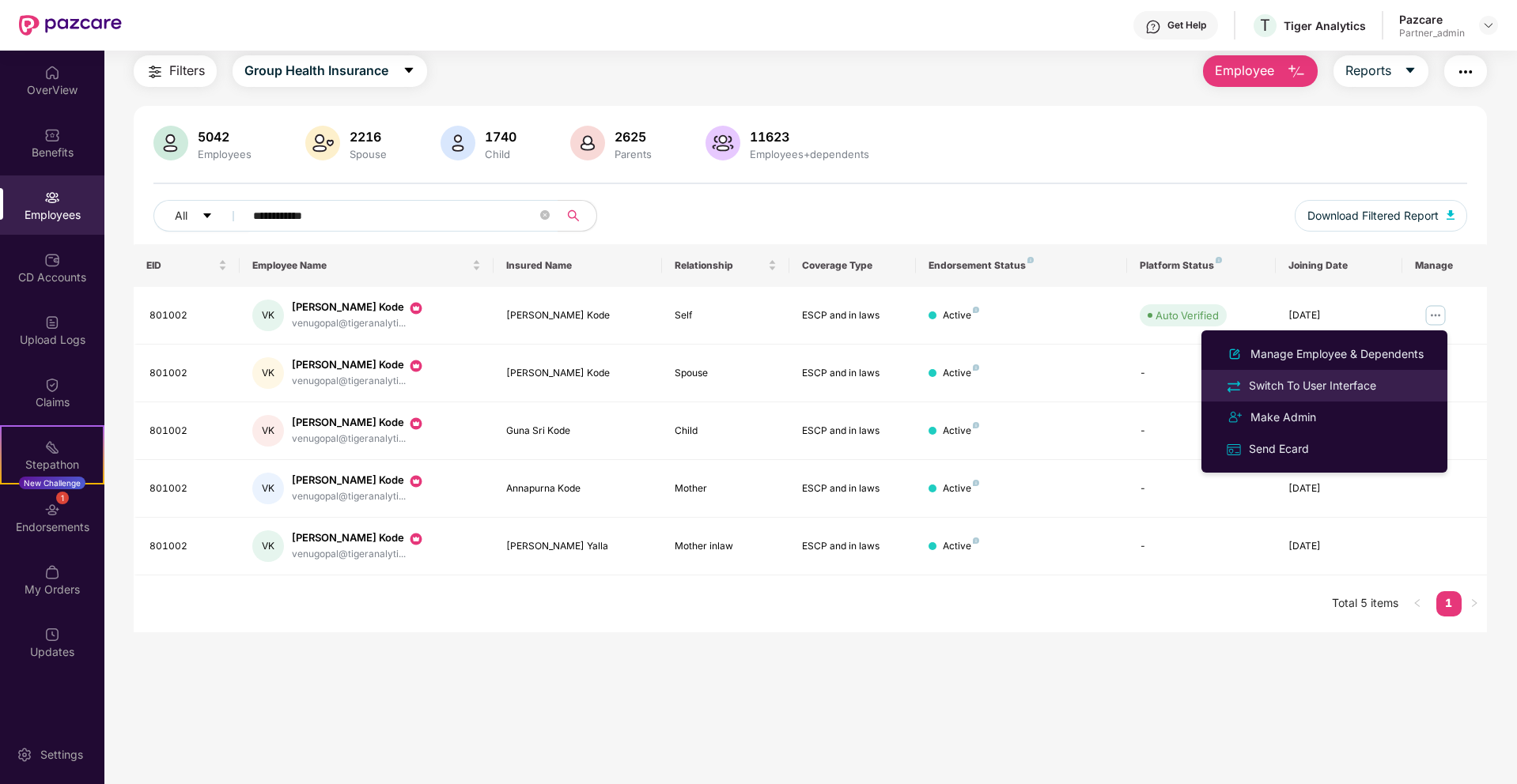
click at [1333, 386] on div "Switch To User Interface" at bounding box center [1311, 385] width 133 height 17
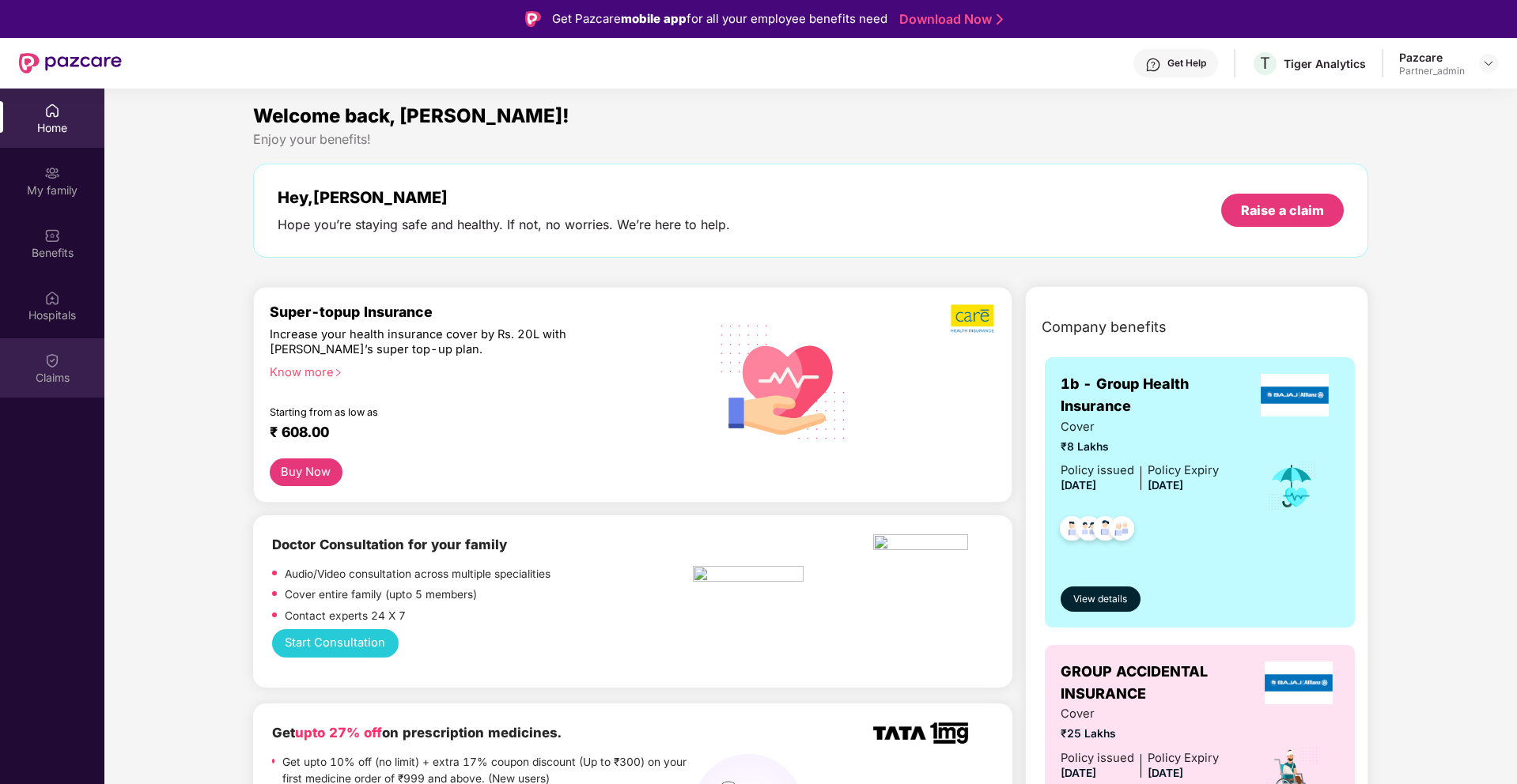
click at [57, 367] on img at bounding box center [52, 360] width 16 height 16
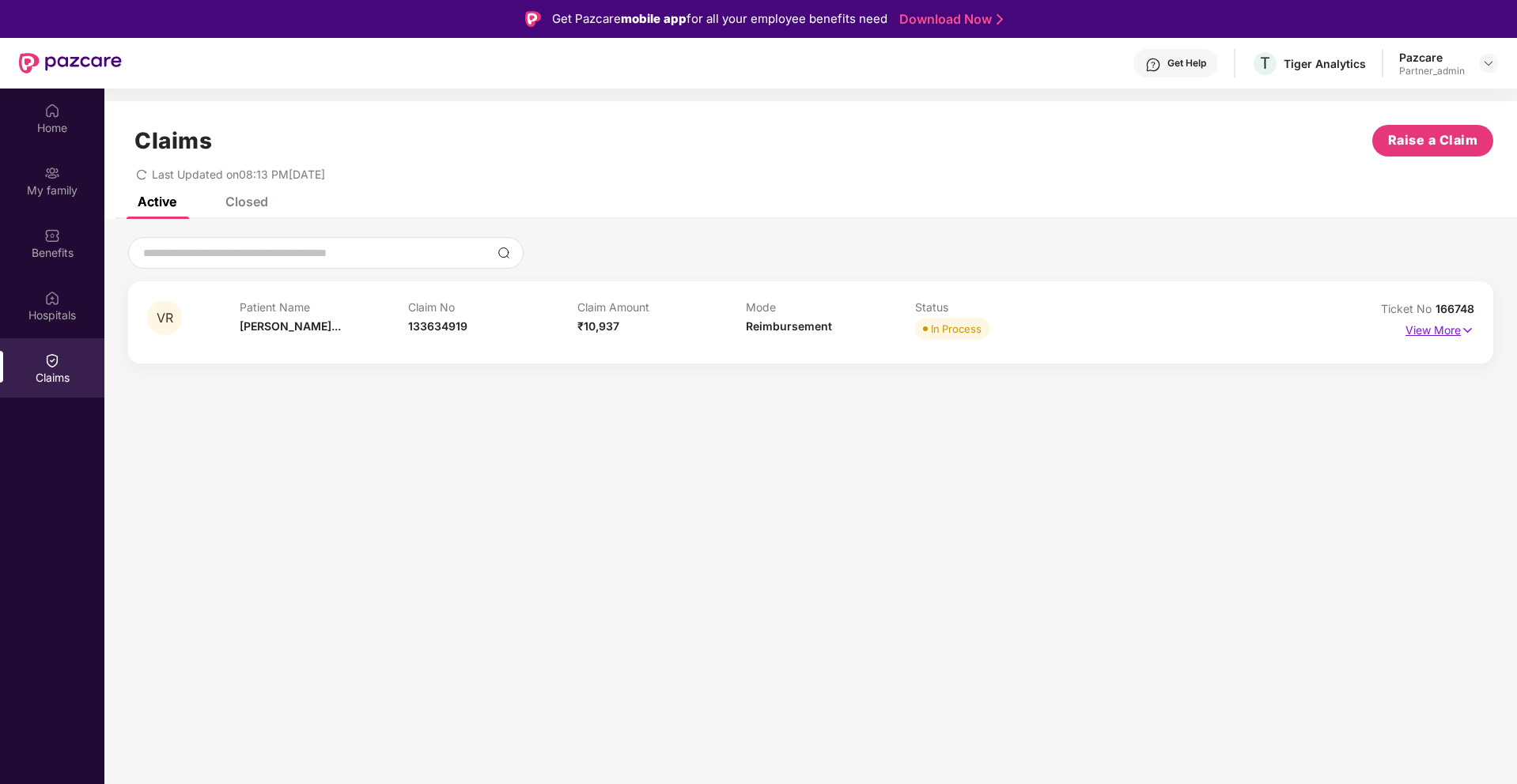
click at [1469, 332] on img at bounding box center [1467, 331] width 13 height 17
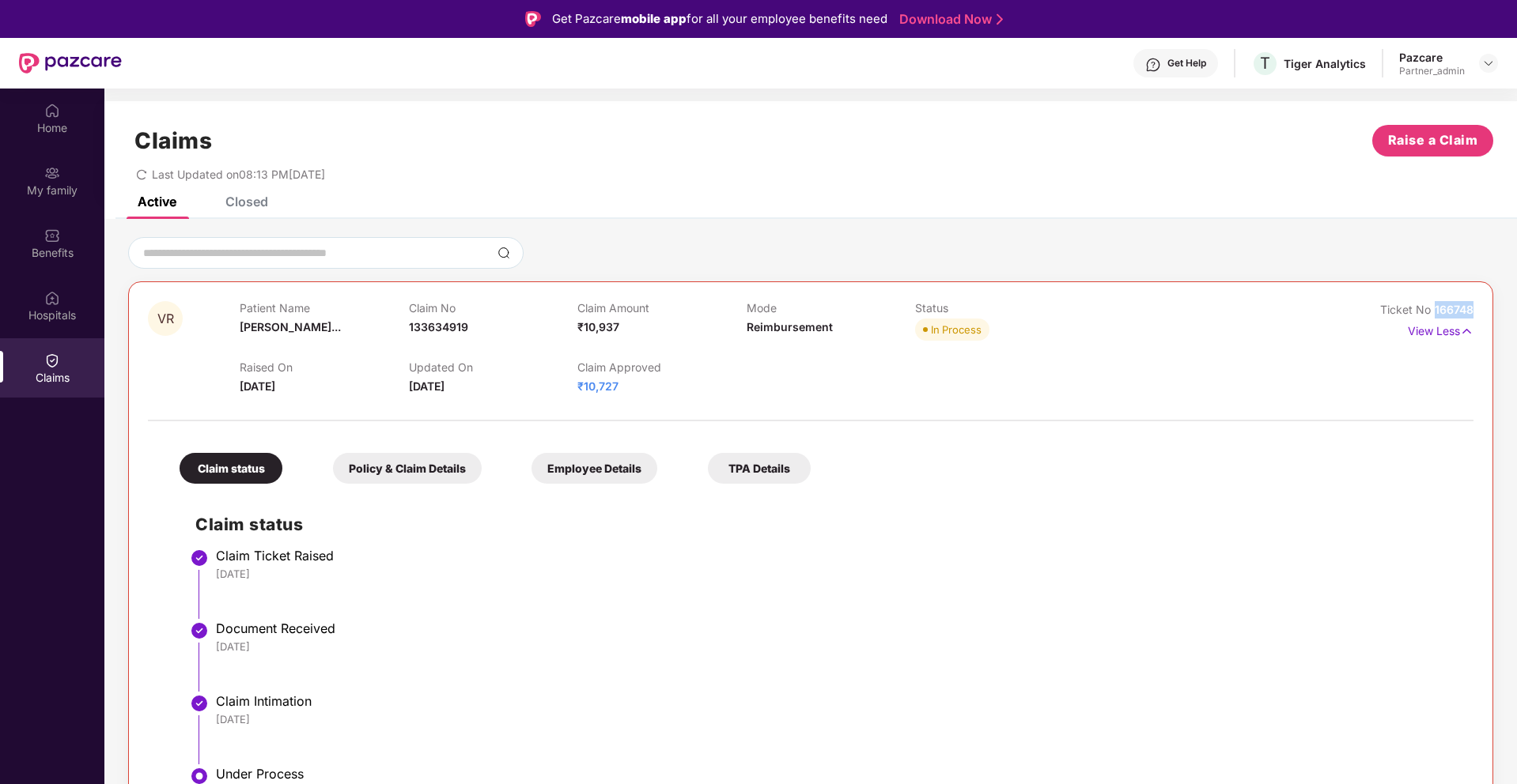
drag, startPoint x: 1476, startPoint y: 312, endPoint x: 1429, endPoint y: 309, distance: 47.1
click at [1429, 309] on div "VR Patient Name Venugopala Ra... Claim No 133634919 Claim Amount ₹10,937 Mode R…" at bounding box center [810, 621] width 1365 height 679
copy span "166748"
